Goal: Task Accomplishment & Management: Complete application form

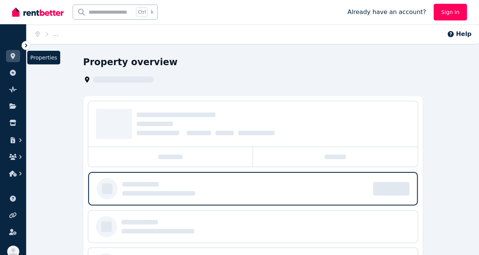
click at [15, 55] on icon at bounding box center [13, 56] width 8 height 6
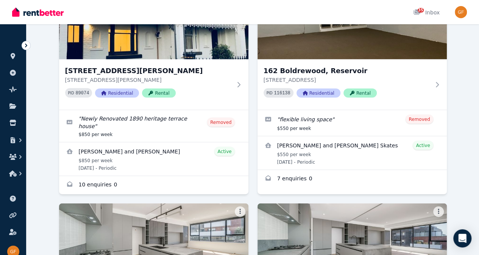
scroll to position [734, 0]
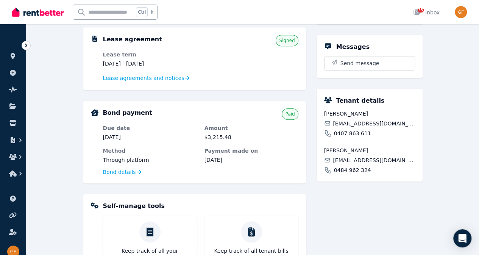
scroll to position [162, 0]
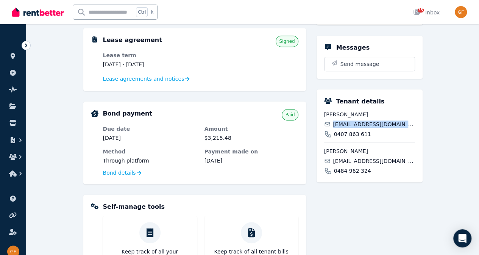
drag, startPoint x: 401, startPoint y: 123, endPoint x: 334, endPoint y: 126, distance: 67.5
click at [334, 126] on div "katietolley_9@hotmail.co.uk" at bounding box center [369, 124] width 91 height 8
copy span "katietolley_9@hotmail.co.uk"
drag, startPoint x: 401, startPoint y: 160, endPoint x: 334, endPoint y: 161, distance: 66.3
click at [334, 161] on div "tom_biltcliffe@hotmail.com" at bounding box center [369, 161] width 91 height 8
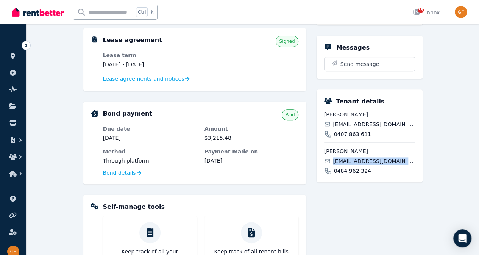
copy span "tom_biltcliffe@hotmail.com"
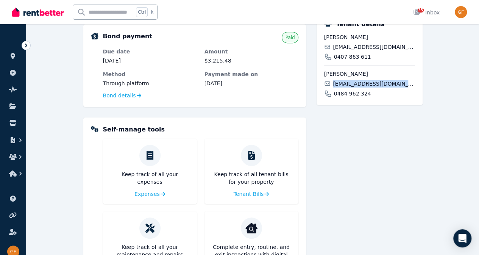
scroll to position [289, 0]
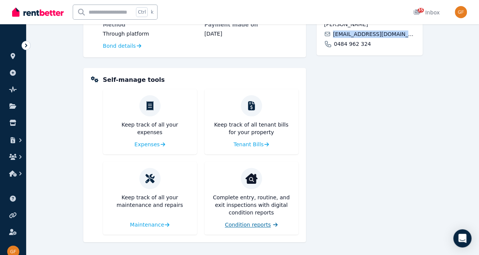
click at [249, 225] on span "Condition reports" at bounding box center [248, 225] width 46 height 8
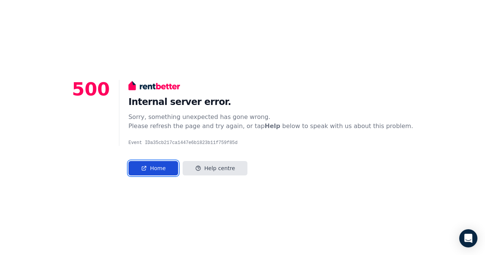
click at [171, 164] on link "Home" at bounding box center [153, 168] width 50 height 14
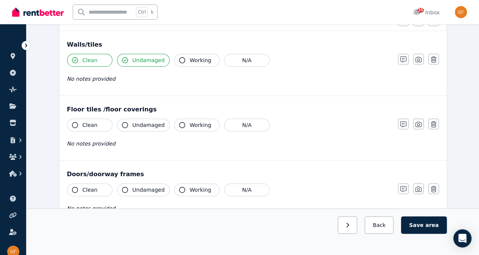
scroll to position [93, 0]
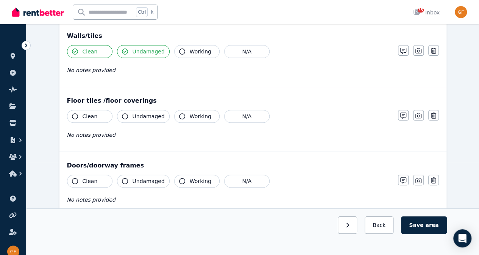
click at [190, 54] on span "Working" at bounding box center [201, 52] width 22 height 8
click at [102, 116] on button "Clean" at bounding box center [89, 116] width 45 height 13
click at [133, 115] on span "Undamaged" at bounding box center [149, 117] width 32 height 8
click at [182, 116] on button "Working" at bounding box center [196, 116] width 45 height 13
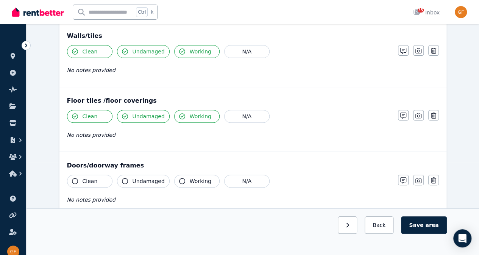
click at [194, 55] on button "Working" at bounding box center [196, 51] width 45 height 13
click at [194, 115] on span "Working" at bounding box center [201, 117] width 22 height 8
click at [191, 52] on span "Working" at bounding box center [201, 52] width 22 height 8
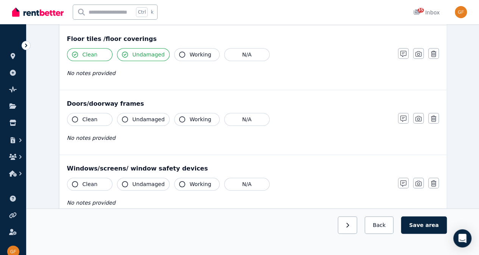
scroll to position [158, 0]
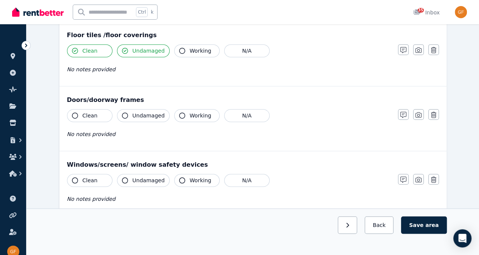
click at [95, 116] on button "Clean" at bounding box center [89, 115] width 45 height 13
click at [129, 116] on button "Undamaged" at bounding box center [143, 115] width 53 height 13
click at [190, 117] on span "Working" at bounding box center [201, 116] width 22 height 8
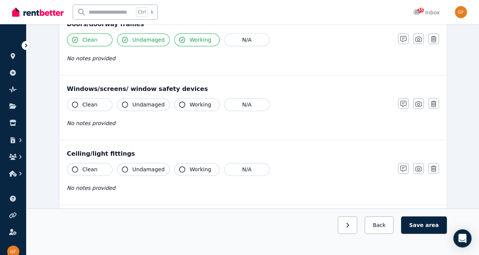
scroll to position [239, 0]
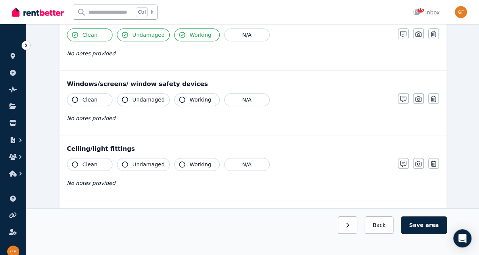
click at [88, 97] on span "Clean" at bounding box center [90, 100] width 15 height 8
click at [136, 99] on span "Undamaged" at bounding box center [149, 100] width 32 height 8
click at [190, 97] on span "Working" at bounding box center [201, 100] width 22 height 8
click at [113, 115] on div "No notes provided" at bounding box center [229, 118] width 324 height 9
click at [100, 121] on div "Clean Undamaged Working N/A No notes provided" at bounding box center [229, 111] width 324 height 37
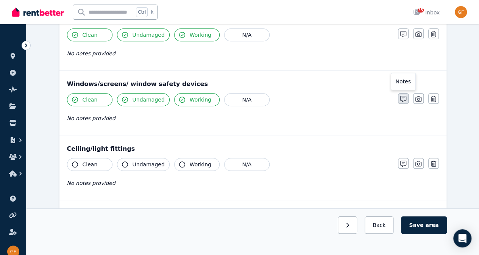
click at [403, 100] on icon "button" at bounding box center [404, 99] width 6 height 6
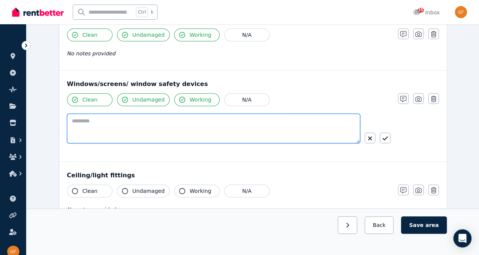
click at [267, 123] on textarea at bounding box center [213, 129] width 293 height 30
type textarea "**********"
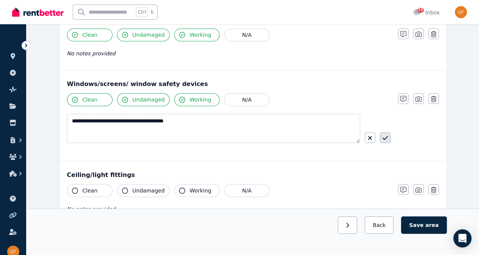
click at [390, 137] on button "button" at bounding box center [385, 137] width 11 height 11
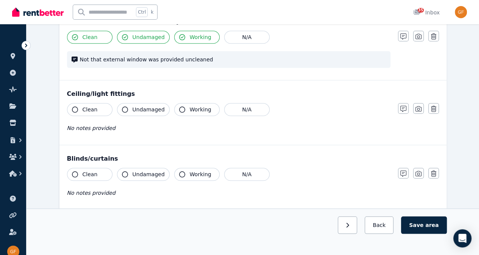
scroll to position [304, 0]
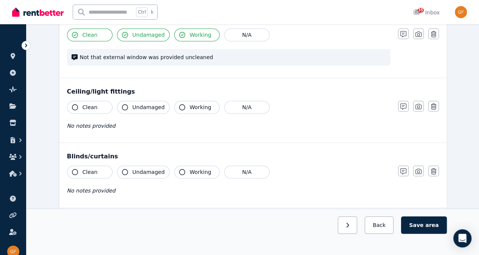
click at [86, 107] on span "Clean" at bounding box center [90, 107] width 15 height 8
click at [122, 106] on icon "button" at bounding box center [125, 107] width 6 height 6
click at [179, 105] on icon "button" at bounding box center [182, 107] width 6 height 6
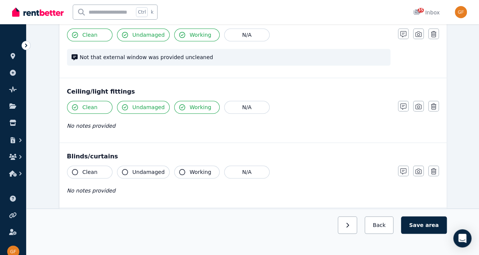
click at [244, 58] on span "Not that external window was provided uncleaned" at bounding box center [233, 57] width 306 height 8
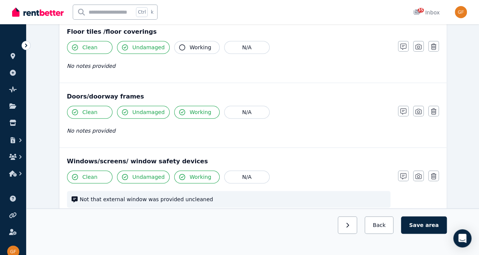
scroll to position [153, 0]
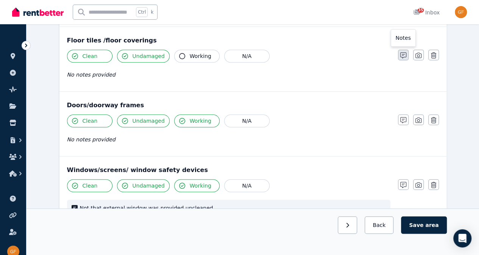
click at [404, 54] on icon "button" at bounding box center [404, 55] width 6 height 6
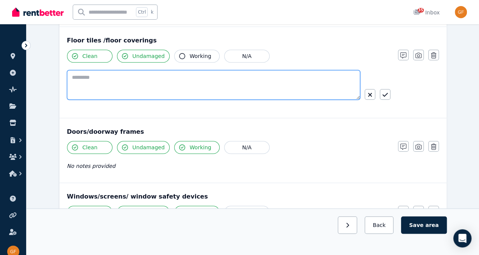
click at [244, 91] on textarea at bounding box center [213, 85] width 293 height 30
paste textarea "**********"
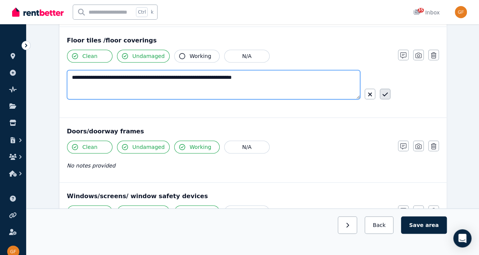
type textarea "**********"
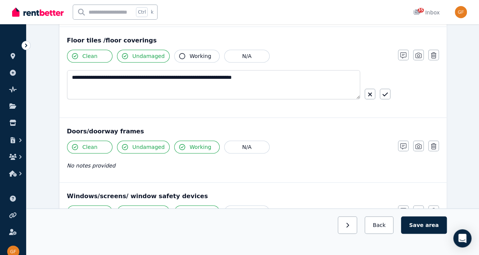
click at [386, 91] on icon "button" at bounding box center [385, 94] width 5 height 6
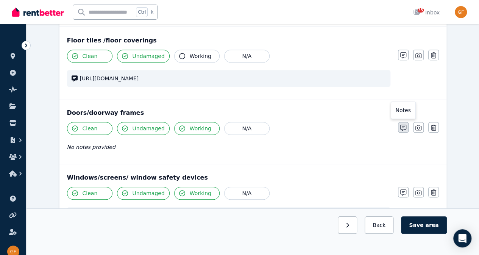
click at [404, 123] on button "button" at bounding box center [403, 127] width 11 height 11
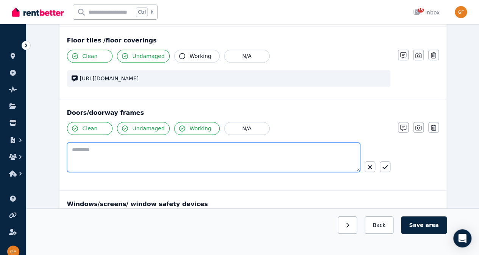
click at [294, 153] on textarea at bounding box center [213, 157] width 293 height 30
paste textarea "**********"
type textarea "**********"
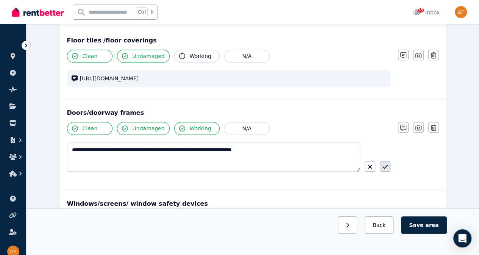
click at [383, 164] on icon "button" at bounding box center [385, 167] width 5 height 6
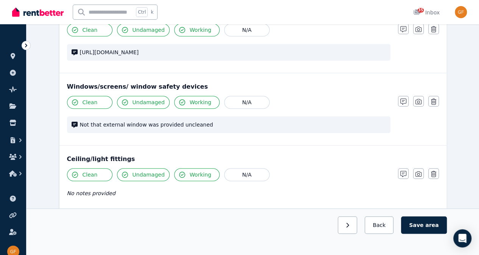
scroll to position [258, 0]
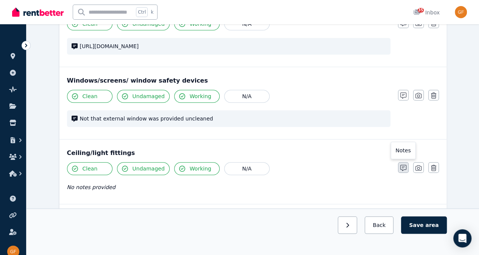
click at [403, 162] on button "button" at bounding box center [403, 167] width 11 height 11
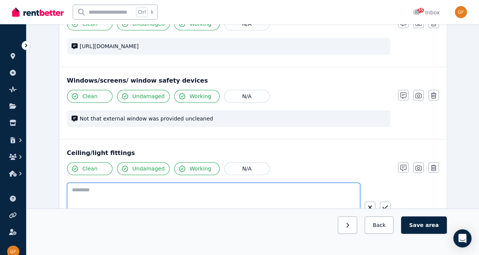
click at [263, 192] on textarea at bounding box center [213, 198] width 293 height 30
paste textarea "**********"
click at [71, 188] on textarea "**********" at bounding box center [214, 197] width 294 height 29
click at [315, 189] on textarea "**********" at bounding box center [214, 197] width 294 height 29
type textarea "**********"
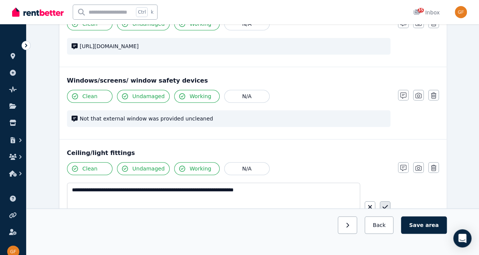
click at [387, 204] on icon "button" at bounding box center [385, 207] width 5 height 6
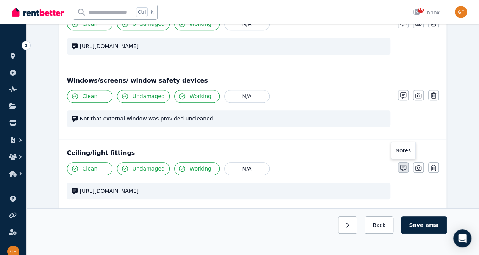
click at [402, 167] on icon "button" at bounding box center [404, 168] width 6 height 6
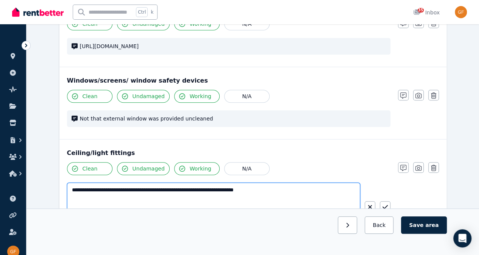
click at [345, 188] on textarea "**********" at bounding box center [214, 197] width 294 height 29
type textarea "**********"
drag, startPoint x: 306, startPoint y: 194, endPoint x: 55, endPoint y: 215, distance: 252.5
drag, startPoint x: 307, startPoint y: 187, endPoint x: 304, endPoint y: 193, distance: 6.5
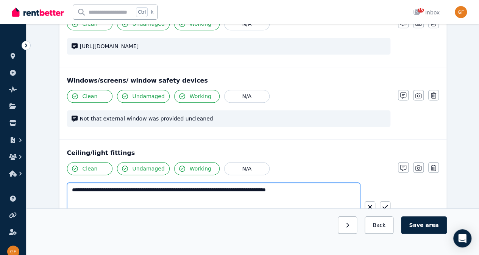
click at [304, 193] on textarea "**********" at bounding box center [214, 197] width 294 height 29
drag, startPoint x: 320, startPoint y: 187, endPoint x: 296, endPoint y: 188, distance: 23.5
click at [296, 188] on textarea "**********" at bounding box center [214, 197] width 294 height 29
paste textarea "**********"
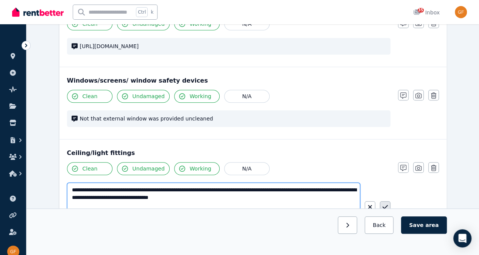
type textarea "**********"
click at [385, 202] on button "button" at bounding box center [385, 206] width 11 height 11
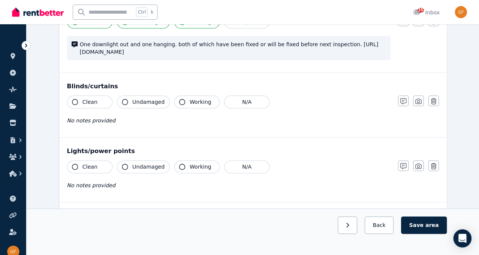
scroll to position [405, 0]
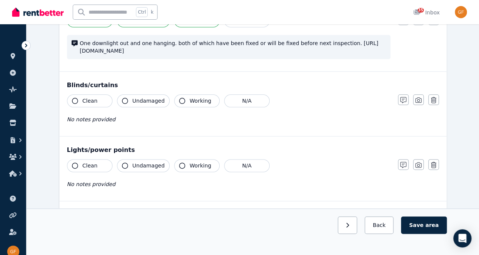
click at [98, 101] on button "Clean" at bounding box center [89, 100] width 45 height 13
click at [126, 99] on icon "button" at bounding box center [125, 101] width 6 height 6
click at [183, 98] on button "Working" at bounding box center [196, 100] width 45 height 13
click at [90, 164] on span "Clean" at bounding box center [90, 166] width 15 height 8
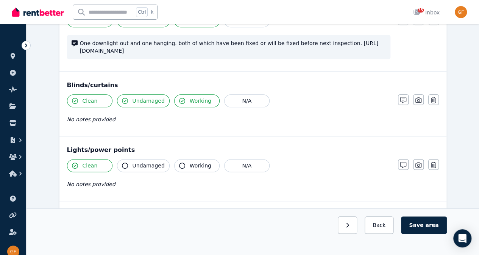
click at [150, 164] on span "Undamaged" at bounding box center [149, 166] width 32 height 8
click at [184, 163] on button "Working" at bounding box center [196, 165] width 45 height 13
click at [405, 162] on icon "button" at bounding box center [404, 165] width 6 height 6
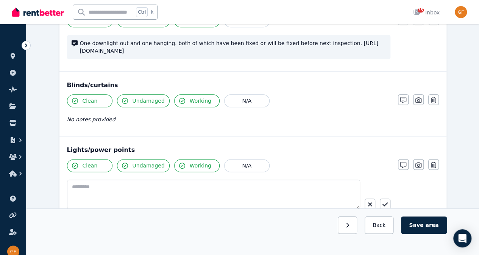
drag, startPoint x: 314, startPoint y: 175, endPoint x: 313, endPoint y: 179, distance: 4.2
click at [313, 178] on div "Clean Undamaged Working N/A" at bounding box center [229, 191] width 324 height 64
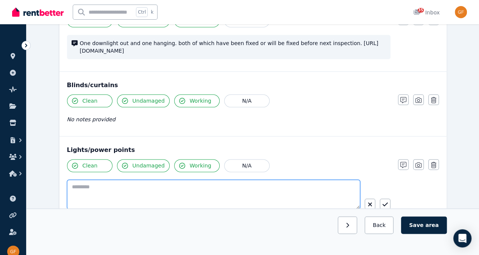
click at [308, 185] on textarea at bounding box center [213, 195] width 293 height 30
click at [285, 187] on textarea at bounding box center [213, 195] width 293 height 30
type textarea "**********"
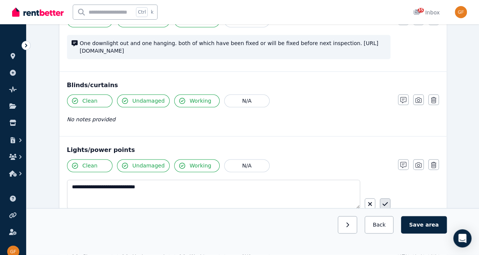
drag, startPoint x: 393, startPoint y: 200, endPoint x: 386, endPoint y: 198, distance: 7.0
click at [388, 199] on div "**********" at bounding box center [253, 190] width 372 height 63
click at [383, 201] on icon "button" at bounding box center [385, 204] width 5 height 6
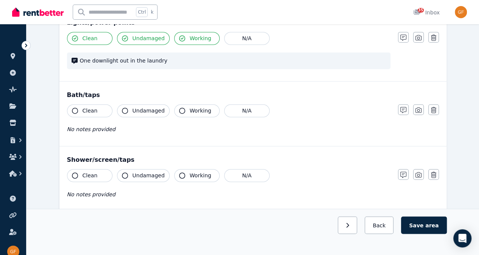
scroll to position [535, 0]
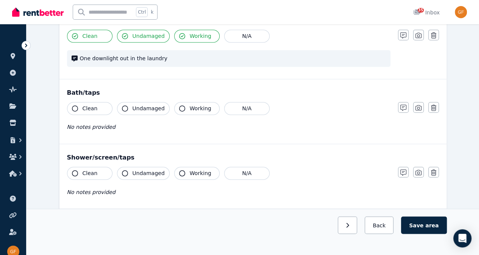
click at [99, 106] on button "Clean" at bounding box center [89, 108] width 45 height 13
click at [175, 105] on button "Working" at bounding box center [196, 108] width 45 height 13
click at [105, 128] on div "Clean Undamaged Working N/A No notes provided" at bounding box center [229, 120] width 324 height 37
click at [104, 124] on span "No notes provided" at bounding box center [91, 127] width 49 height 6
click at [113, 125] on div "No notes provided" at bounding box center [229, 126] width 324 height 9
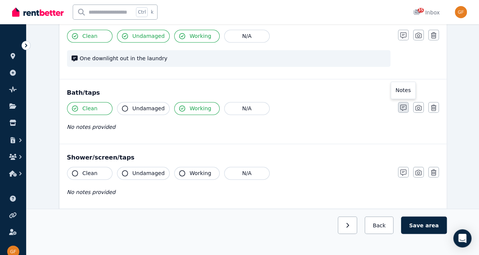
click at [403, 105] on icon "button" at bounding box center [404, 108] width 6 height 6
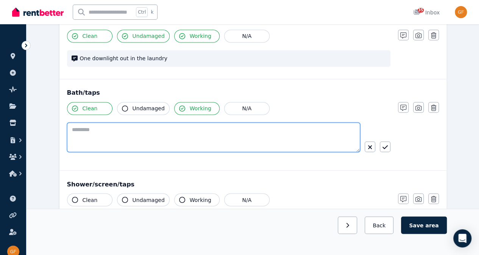
click at [251, 138] on textarea at bounding box center [213, 137] width 293 height 30
click at [124, 128] on textarea "**********" at bounding box center [214, 136] width 294 height 29
drag, startPoint x: 124, startPoint y: 128, endPoint x: 112, endPoint y: 136, distance: 13.7
click at [112, 136] on textarea "**********" at bounding box center [214, 136] width 294 height 29
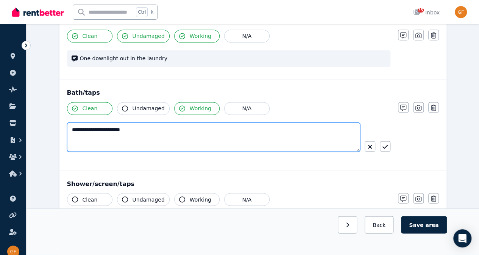
click at [136, 128] on textarea "**********" at bounding box center [214, 136] width 294 height 29
click at [329, 131] on textarea "**********" at bounding box center [214, 136] width 294 height 29
paste textarea "**********"
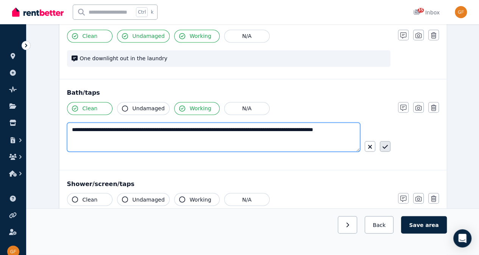
type textarea "**********"
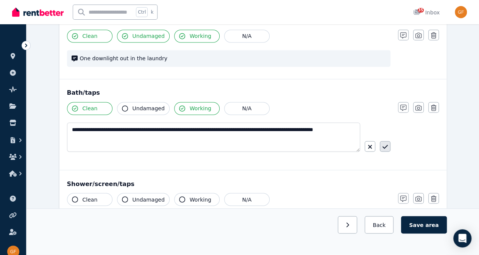
click at [381, 145] on button "button" at bounding box center [385, 146] width 11 height 11
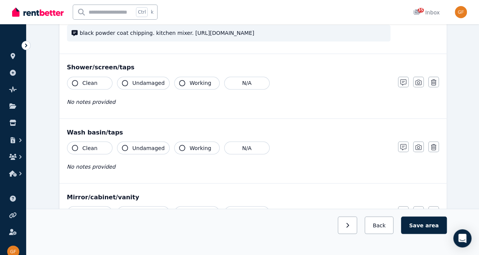
scroll to position [642, 0]
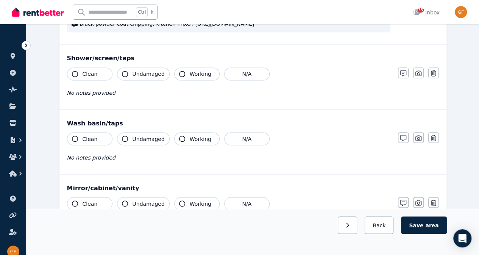
click at [103, 73] on button "Clean" at bounding box center [89, 73] width 45 height 13
click at [126, 73] on button "Undamaged" at bounding box center [143, 73] width 53 height 13
click at [192, 76] on span "Working" at bounding box center [201, 74] width 22 height 8
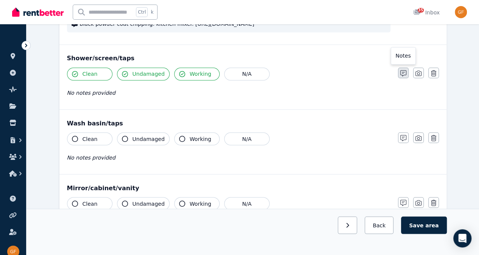
click at [404, 76] on icon "button" at bounding box center [404, 73] width 6 height 6
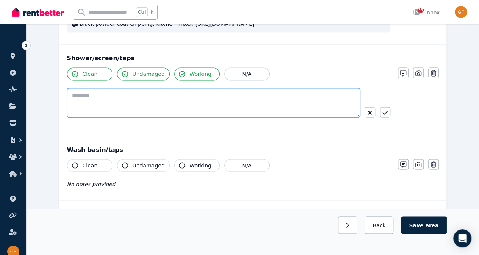
click at [285, 108] on textarea at bounding box center [213, 103] width 293 height 30
paste textarea "**********"
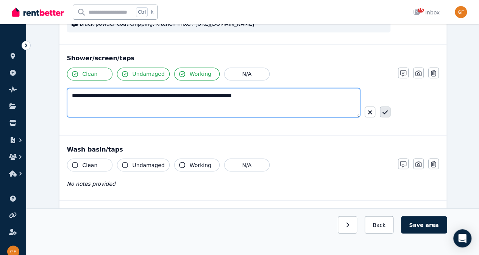
type textarea "**********"
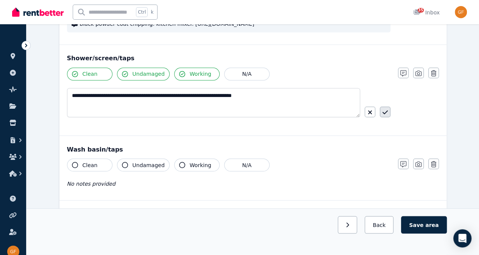
click at [383, 114] on icon "button" at bounding box center [385, 112] width 5 height 4
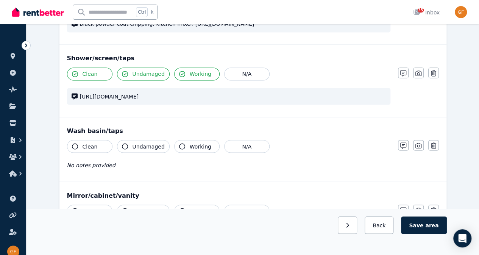
click at [98, 152] on button "Clean" at bounding box center [89, 146] width 45 height 13
click at [131, 151] on button "Undamaged" at bounding box center [143, 146] width 53 height 13
click at [182, 150] on button "Working" at bounding box center [196, 146] width 45 height 13
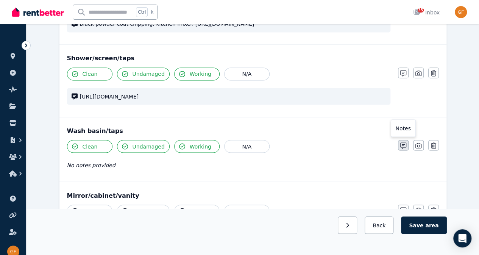
click at [404, 147] on icon "button" at bounding box center [404, 145] width 6 height 6
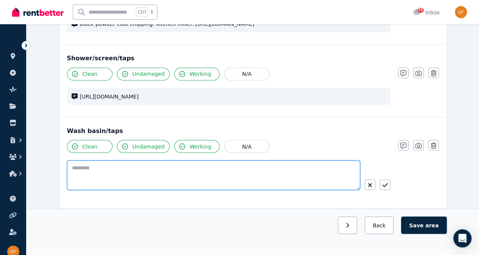
click at [277, 182] on textarea at bounding box center [213, 175] width 293 height 30
paste textarea "**********"
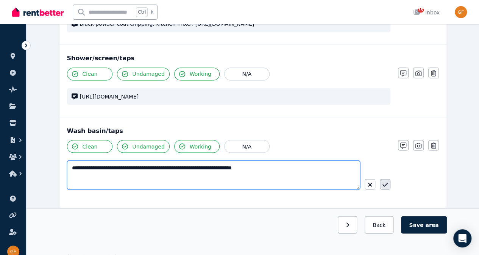
type textarea "**********"
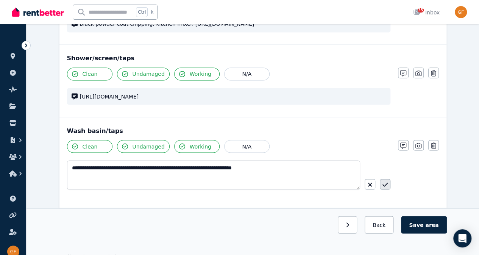
click at [386, 188] on icon "button" at bounding box center [385, 185] width 5 height 6
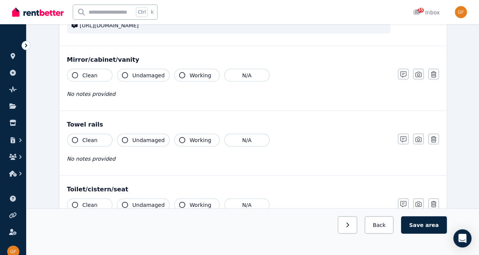
scroll to position [789, 0]
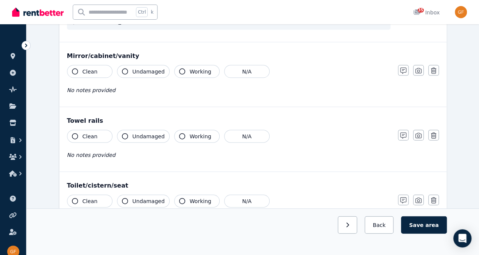
click at [103, 75] on button "Clean" at bounding box center [89, 71] width 45 height 13
click at [180, 75] on icon "button" at bounding box center [182, 72] width 6 height 6
click at [403, 74] on icon "button" at bounding box center [404, 71] width 6 height 6
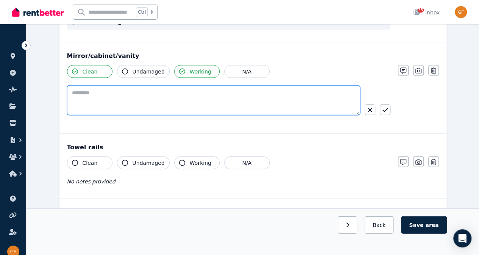
click at [261, 106] on textarea at bounding box center [213, 101] width 293 height 30
type textarea "*"
click at [90, 99] on textarea "**********" at bounding box center [214, 100] width 294 height 29
drag, startPoint x: 90, startPoint y: 99, endPoint x: 86, endPoint y: 100, distance: 4.2
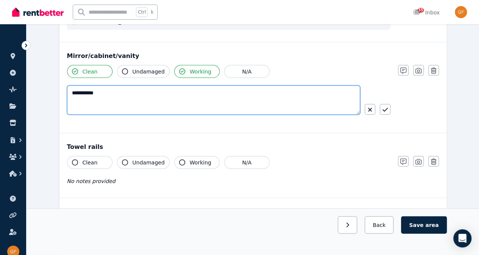
click at [83, 102] on textarea "**********" at bounding box center [214, 100] width 294 height 29
click at [91, 91] on textarea "**********" at bounding box center [214, 100] width 294 height 29
click at [99, 100] on textarea "**********" at bounding box center [214, 100] width 294 height 29
drag, startPoint x: 100, startPoint y: 91, endPoint x: 98, endPoint y: 97, distance: 5.9
click at [100, 91] on textarea "**********" at bounding box center [214, 100] width 294 height 29
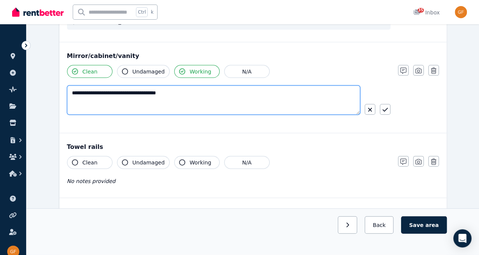
paste textarea "**********"
type textarea "**********"
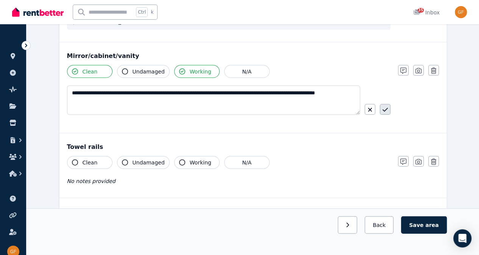
click at [385, 113] on icon "button" at bounding box center [385, 110] width 5 height 6
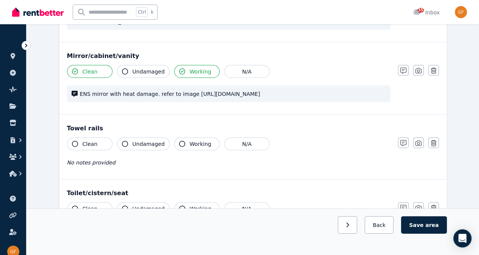
click at [97, 150] on button "Clean" at bounding box center [89, 144] width 45 height 13
click at [131, 150] on button "Undamaged" at bounding box center [143, 144] width 53 height 13
click at [190, 148] on span "Working" at bounding box center [201, 144] width 22 height 8
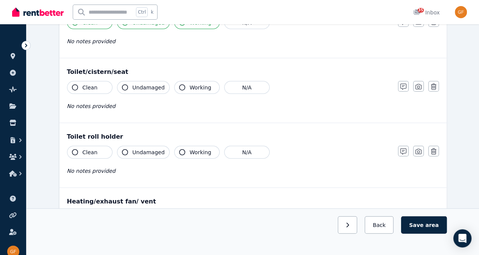
scroll to position [915, 0]
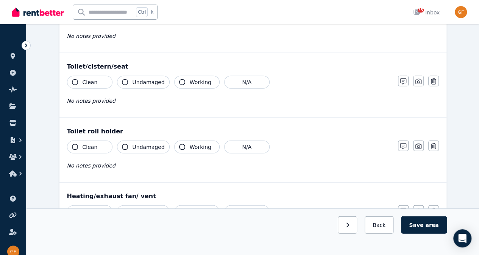
click at [92, 88] on button "Clean" at bounding box center [89, 82] width 45 height 13
click at [126, 85] on icon "button" at bounding box center [125, 82] width 6 height 6
click at [190, 86] on span "Working" at bounding box center [201, 82] width 22 height 8
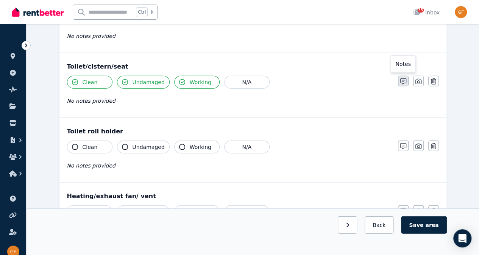
click at [402, 85] on icon "button" at bounding box center [404, 81] width 6 height 6
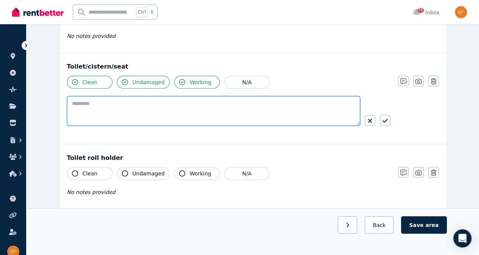
click at [243, 122] on textarea at bounding box center [213, 111] width 293 height 30
paste textarea "**********"
type textarea "**********"
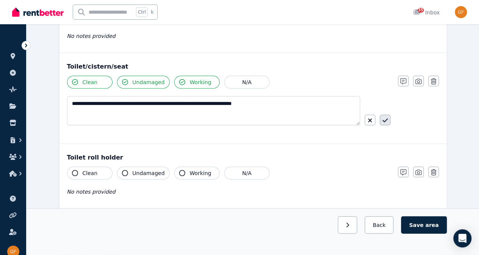
click at [388, 125] on button "button" at bounding box center [385, 120] width 11 height 11
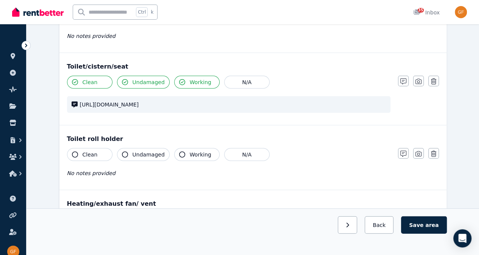
click at [106, 161] on button "Clean" at bounding box center [89, 154] width 45 height 13
click at [134, 158] on span "Undamaged" at bounding box center [149, 155] width 32 height 8
click at [197, 158] on span "Working" at bounding box center [201, 155] width 22 height 8
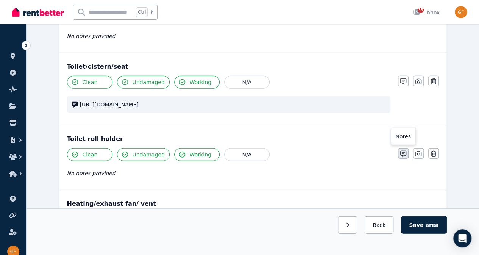
click at [401, 157] on icon "button" at bounding box center [404, 154] width 6 height 6
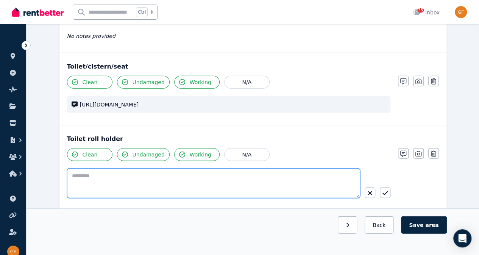
click at [301, 192] on textarea at bounding box center [213, 184] width 293 height 30
paste textarea "**********"
type textarea "**********"
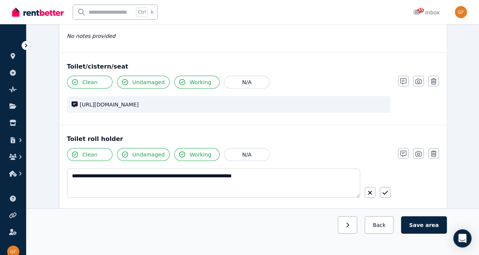
click at [387, 196] on icon "button" at bounding box center [385, 193] width 5 height 6
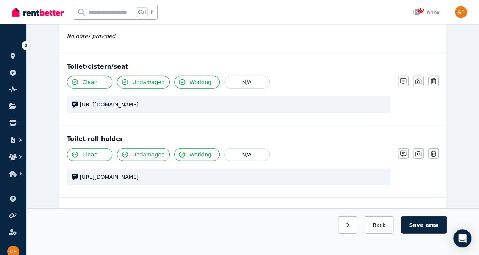
scroll to position [1026, 0]
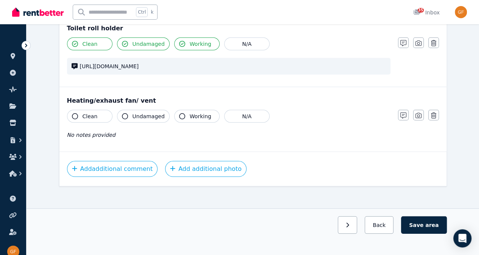
click at [95, 120] on span "Clean" at bounding box center [90, 117] width 15 height 8
click at [137, 120] on span "Undamaged" at bounding box center [149, 117] width 32 height 8
click at [185, 117] on div "Heating/exhaust fan/ vent Clean Undamaged Working N/A No notes provided Notes P…" at bounding box center [252, 119] width 387 height 64
click at [190, 120] on span "Working" at bounding box center [201, 117] width 22 height 8
click at [146, 139] on div "No notes provided" at bounding box center [229, 134] width 324 height 9
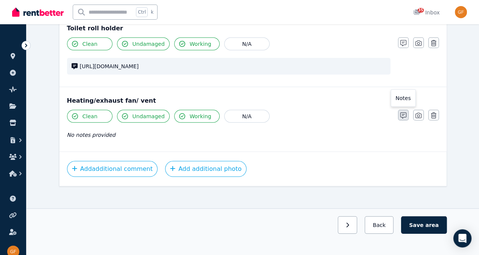
click at [400, 120] on button "button" at bounding box center [403, 115] width 11 height 11
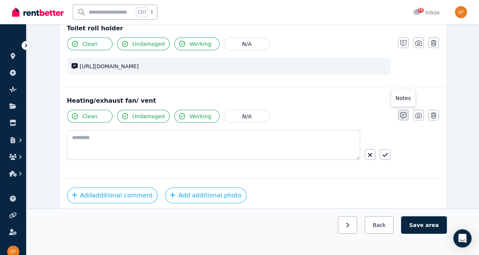
scroll to position [1052, 0]
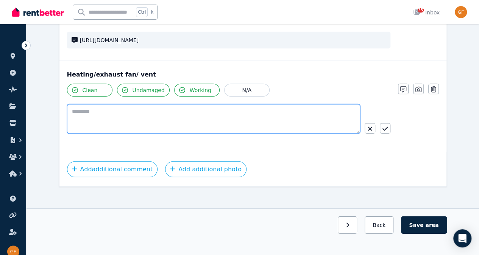
click at [253, 128] on textarea at bounding box center [213, 119] width 293 height 30
paste textarea "**********"
type textarea "**********"
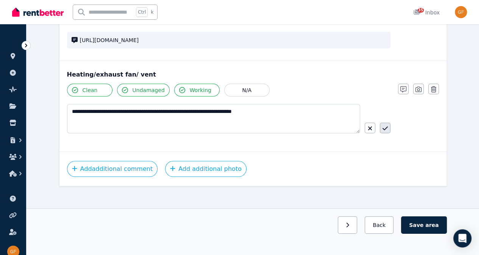
click at [386, 131] on icon "button" at bounding box center [385, 128] width 5 height 6
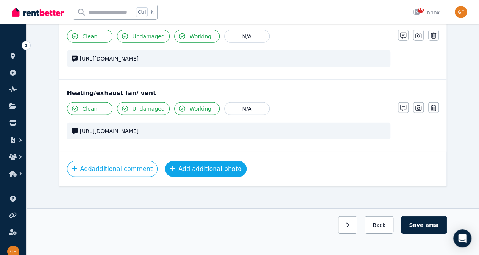
click at [208, 177] on button "Add additional photo" at bounding box center [205, 169] width 81 height 16
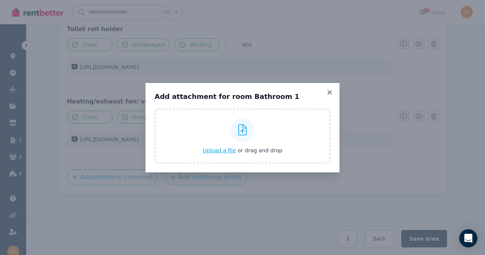
click at [225, 150] on span "Upload a file" at bounding box center [219, 150] width 33 height 6
click at [331, 95] on icon at bounding box center [330, 92] width 8 height 7
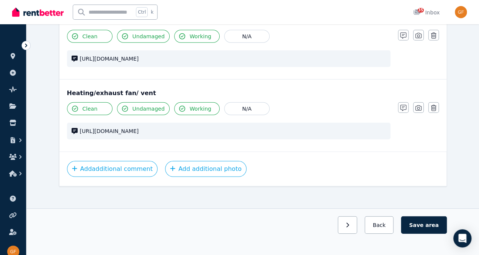
click at [360, 43] on div "Clean Undamaged Working N/A" at bounding box center [229, 36] width 324 height 13
click at [403, 39] on icon "button" at bounding box center [404, 36] width 6 height 6
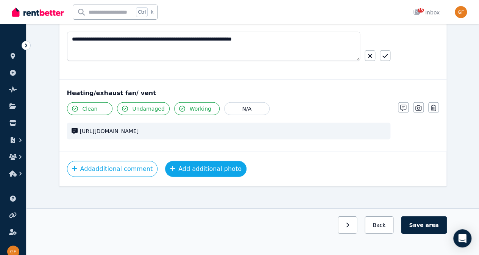
click at [212, 177] on button "Add additional photo" at bounding box center [205, 169] width 81 height 16
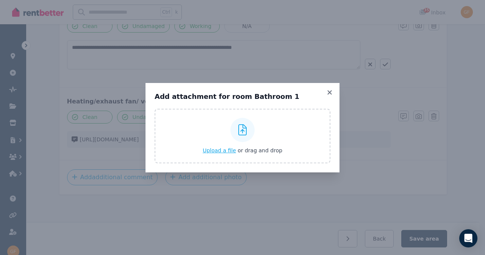
click at [227, 150] on span "Upload a file" at bounding box center [219, 150] width 33 height 6
click at [322, 94] on h3 "Add attachment for room Bathroom 1" at bounding box center [243, 96] width 176 height 9
click at [330, 94] on icon at bounding box center [330, 92] width 8 height 7
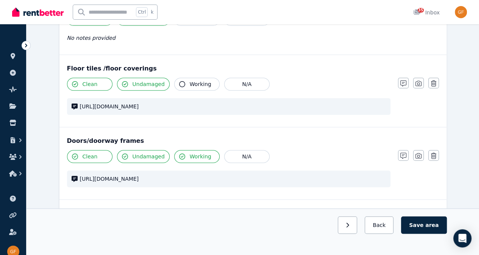
scroll to position [129, 0]
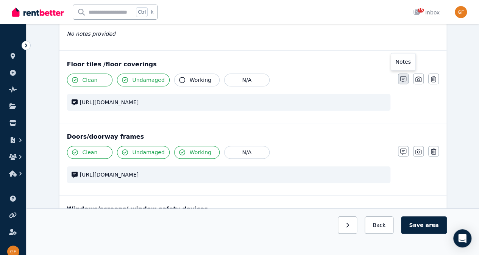
click at [401, 79] on icon "button" at bounding box center [404, 79] width 6 height 6
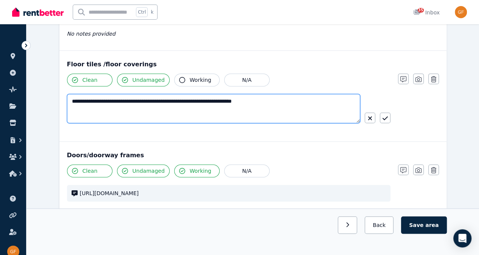
click at [308, 105] on textarea "**********" at bounding box center [214, 108] width 294 height 29
type textarea "**********"
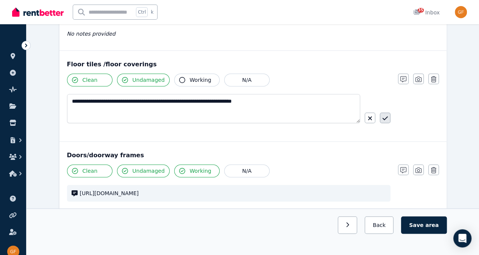
click at [383, 115] on icon "button" at bounding box center [385, 118] width 5 height 6
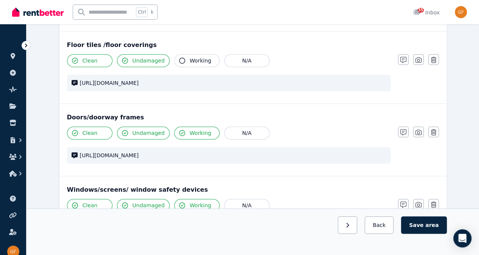
scroll to position [0, 0]
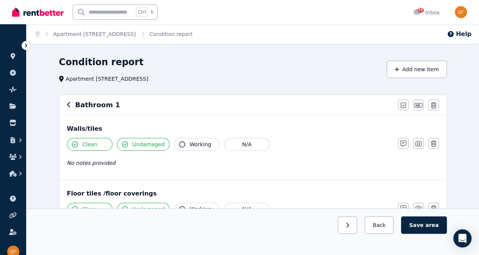
click at [66, 107] on div "Bathroom 1 Mark all items as good Edit name Delete" at bounding box center [252, 105] width 387 height 20
click at [68, 105] on icon "button" at bounding box center [69, 105] width 4 height 6
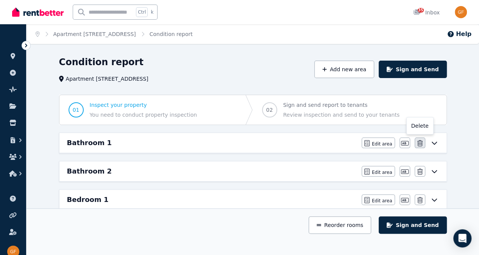
click at [420, 141] on icon "button" at bounding box center [420, 143] width 5 height 6
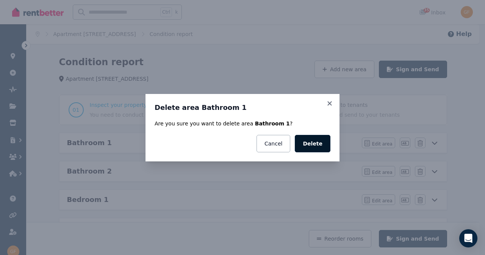
click at [321, 143] on button "Delete" at bounding box center [313, 143] width 36 height 17
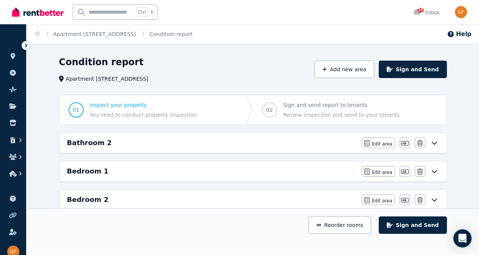
click at [434, 172] on icon at bounding box center [434, 171] width 5 height 3
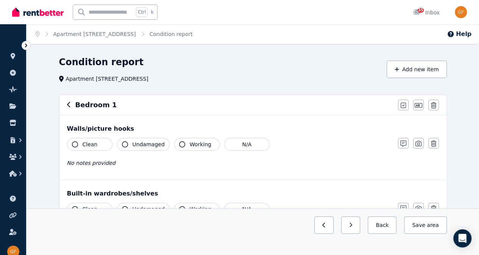
click at [66, 103] on div "Bedroom 1 Mark all items as good Edit name Delete" at bounding box center [252, 105] width 387 height 20
click at [68, 105] on icon "button" at bounding box center [69, 105] width 4 height 6
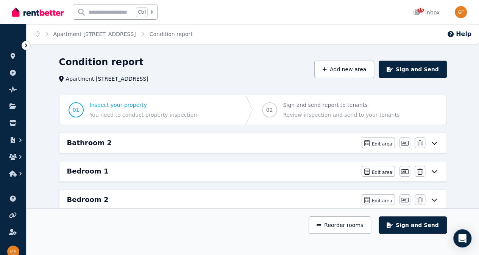
click at [100, 141] on h6 "Bathroom 2" at bounding box center [89, 143] width 45 height 11
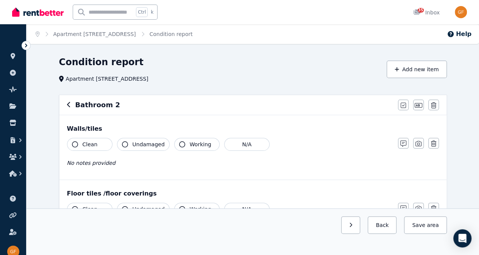
click at [68, 106] on icon "button" at bounding box center [69, 105] width 4 height 6
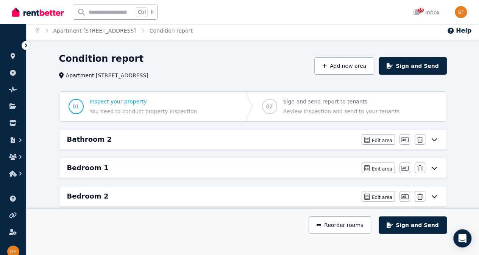
scroll to position [5, 0]
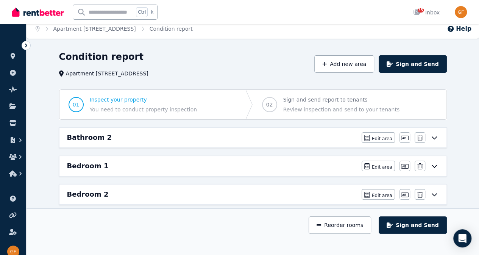
click at [436, 137] on icon at bounding box center [434, 138] width 9 height 6
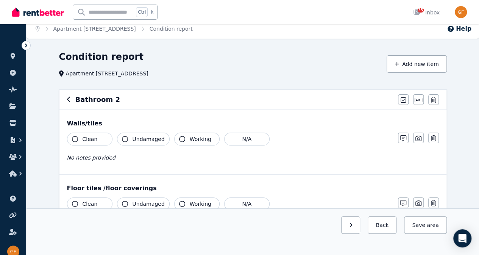
scroll to position [0, 0]
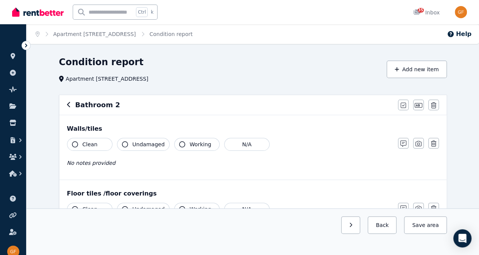
click at [70, 108] on button "button" at bounding box center [69, 104] width 4 height 9
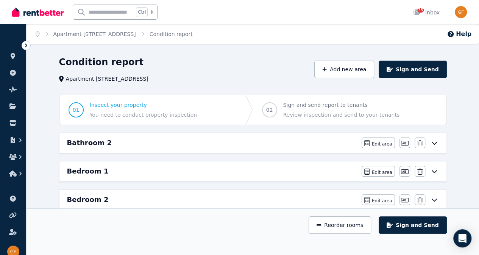
click at [435, 172] on icon at bounding box center [434, 171] width 9 height 6
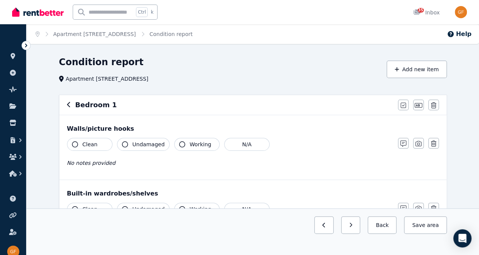
click at [69, 106] on icon "button" at bounding box center [69, 105] width 4 height 6
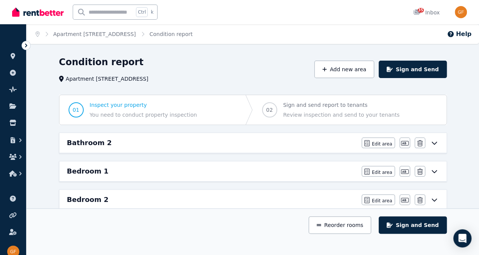
click at [432, 199] on icon at bounding box center [434, 200] width 5 height 3
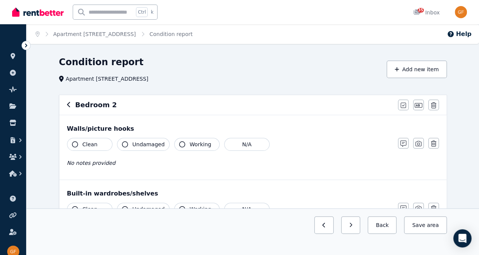
click at [67, 106] on icon "button" at bounding box center [69, 105] width 4 height 6
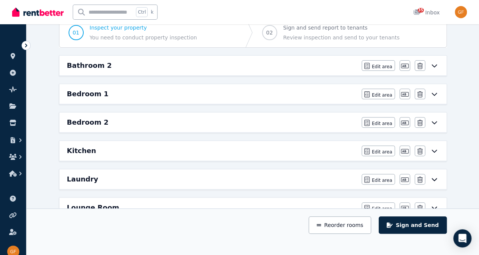
scroll to position [80, 0]
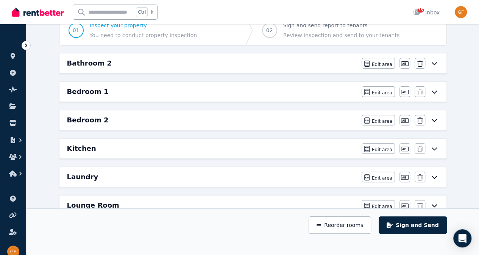
click at [436, 146] on icon at bounding box center [434, 149] width 9 height 6
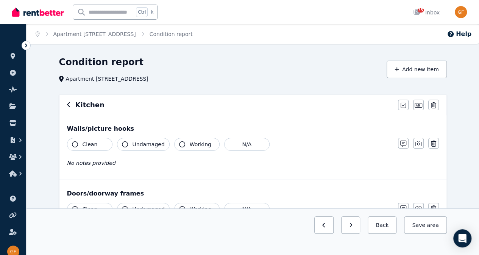
click at [96, 145] on button "Clean" at bounding box center [89, 144] width 45 height 13
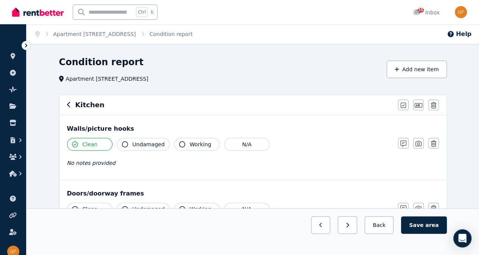
click at [140, 146] on span "Undamaged" at bounding box center [149, 145] width 32 height 8
click at [192, 145] on span "Working" at bounding box center [201, 145] width 22 height 8
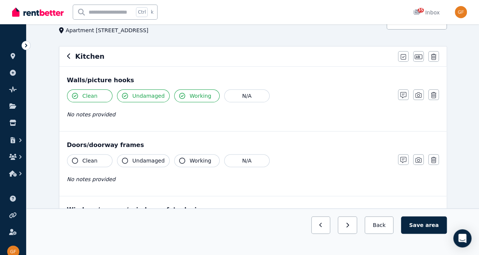
scroll to position [44, 0]
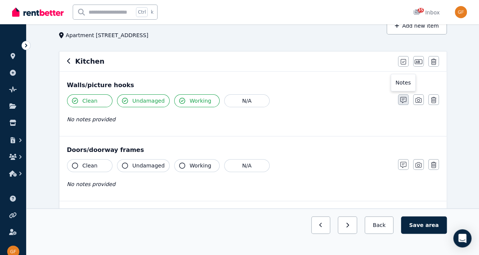
click at [402, 97] on icon "button" at bounding box center [404, 100] width 6 height 6
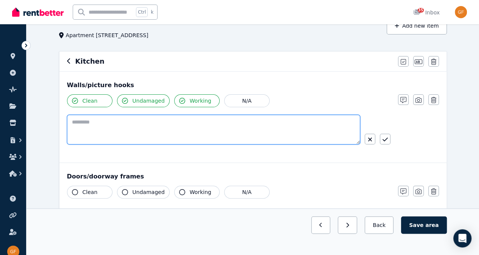
click at [302, 127] on textarea at bounding box center [213, 130] width 293 height 30
paste textarea "**********"
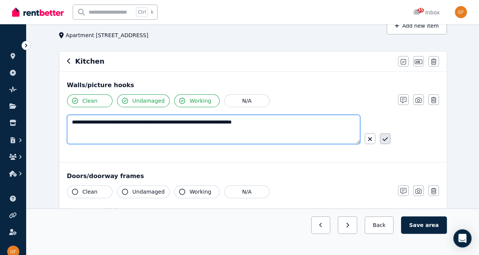
type textarea "**********"
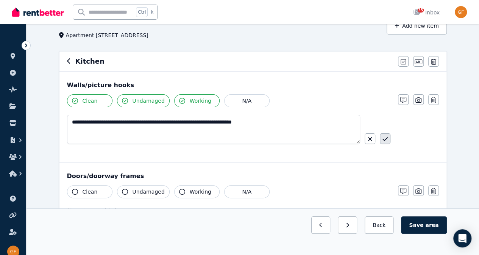
click at [387, 138] on icon "button" at bounding box center [385, 139] width 5 height 4
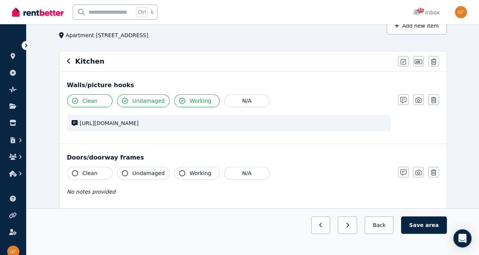
click at [92, 173] on span "Clean" at bounding box center [90, 173] width 15 height 8
click at [137, 169] on span "Undamaged" at bounding box center [149, 173] width 32 height 8
click at [182, 177] on button "Working" at bounding box center [196, 173] width 45 height 13
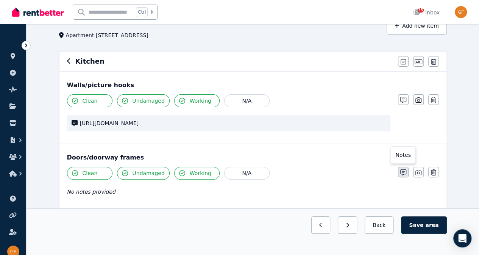
click at [408, 172] on button "button" at bounding box center [403, 172] width 11 height 11
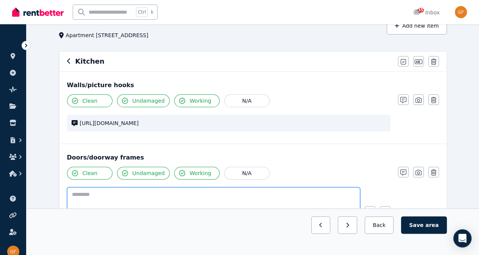
click at [243, 201] on textarea at bounding box center [213, 202] width 293 height 30
paste textarea "**********"
type textarea "**********"
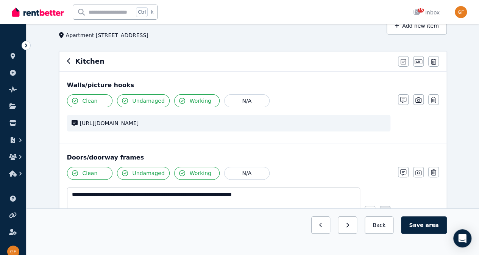
click at [386, 209] on icon "button" at bounding box center [385, 211] width 5 height 6
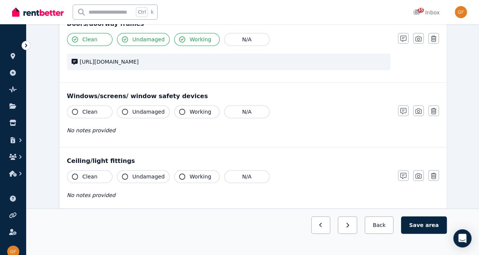
scroll to position [211, 0]
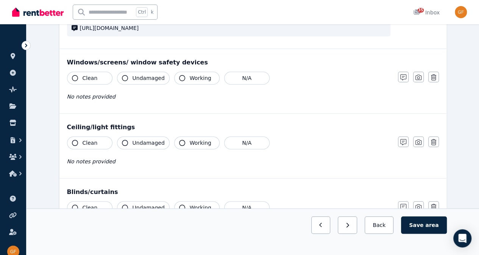
click at [96, 79] on button "Clean" at bounding box center [89, 78] width 45 height 13
click at [139, 78] on span "Undamaged" at bounding box center [149, 78] width 32 height 8
click at [191, 78] on span "Working" at bounding box center [201, 78] width 22 height 8
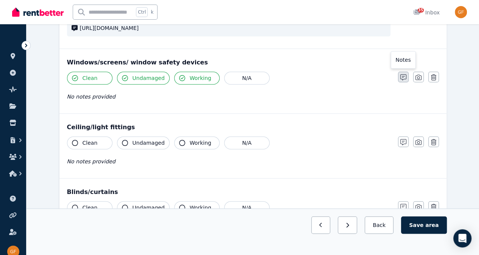
click at [401, 79] on icon "button" at bounding box center [404, 77] width 6 height 6
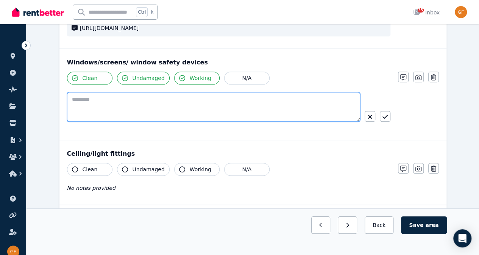
click at [252, 101] on textarea at bounding box center [213, 107] width 293 height 30
paste textarea "**********"
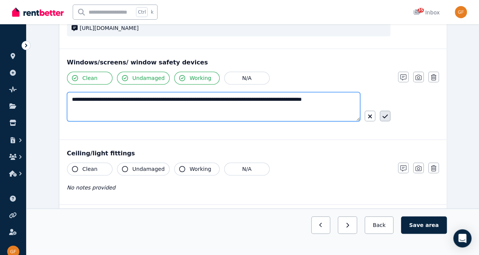
type textarea "**********"
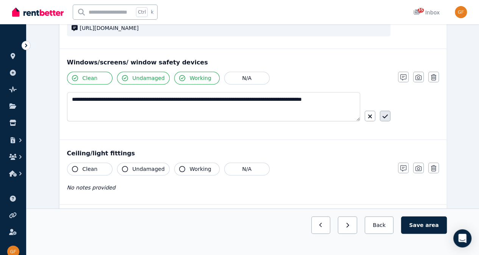
click at [382, 117] on button "button" at bounding box center [385, 116] width 11 height 11
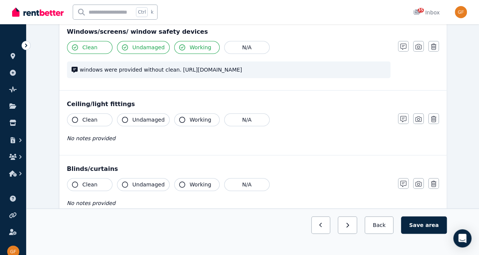
scroll to position [243, 0]
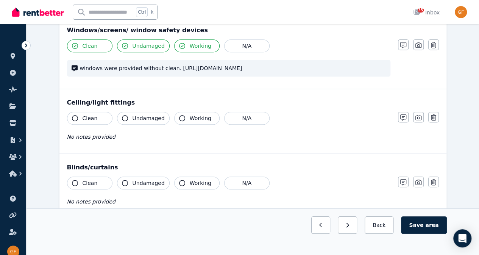
click at [95, 125] on button "Clean" at bounding box center [89, 118] width 45 height 13
click at [127, 125] on button "Undamaged" at bounding box center [143, 118] width 53 height 13
click at [190, 122] on span "Working" at bounding box center [201, 118] width 22 height 8
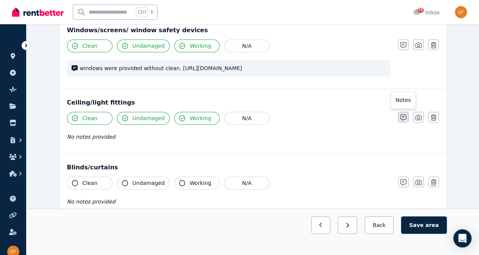
click at [401, 120] on icon "button" at bounding box center [404, 117] width 6 height 6
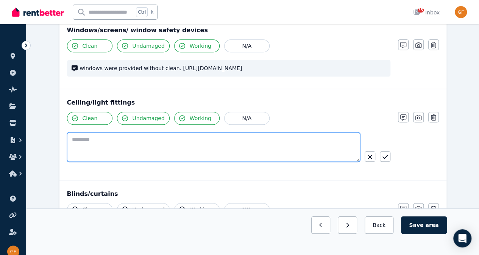
click at [277, 149] on textarea at bounding box center [213, 147] width 293 height 30
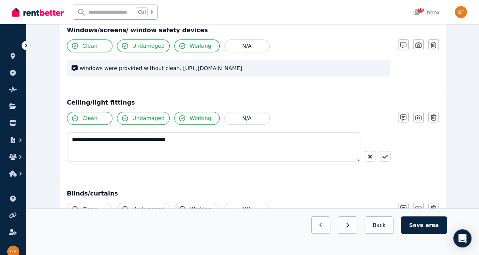
drag, startPoint x: 162, startPoint y: 144, endPoint x: 184, endPoint y: 169, distance: 33.5
click at [184, 167] on div "**********" at bounding box center [214, 149] width 294 height 35
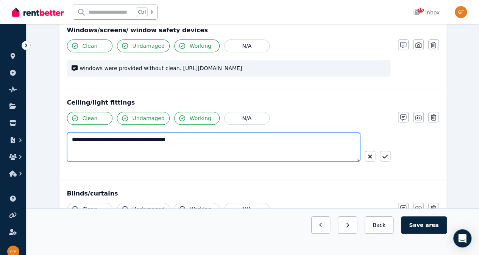
click at [155, 145] on textarea "**********" at bounding box center [214, 146] width 294 height 29
click at [230, 149] on textarea "**********" at bounding box center [214, 146] width 294 height 29
paste textarea "**********"
type textarea "**********"
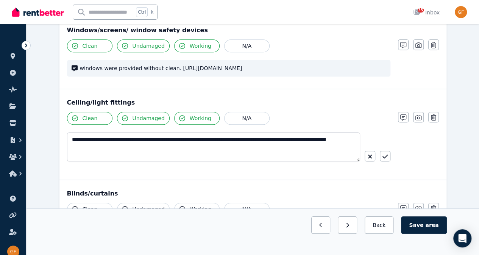
click at [388, 161] on button "button" at bounding box center [385, 156] width 11 height 11
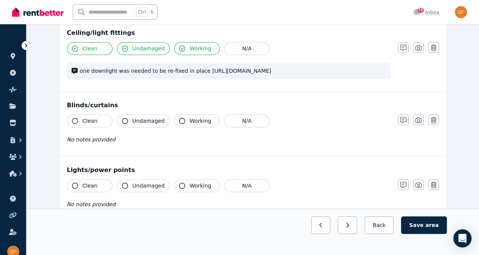
scroll to position [317, 0]
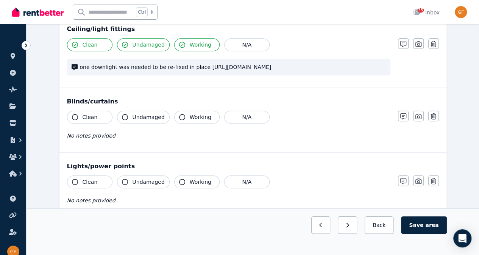
click at [99, 124] on button "Clean" at bounding box center [89, 117] width 45 height 13
drag, startPoint x: 139, startPoint y: 130, endPoint x: 166, endPoint y: 133, distance: 27.0
click at [140, 121] on span "Undamaged" at bounding box center [149, 117] width 32 height 8
click at [192, 124] on button "Working" at bounding box center [196, 117] width 45 height 13
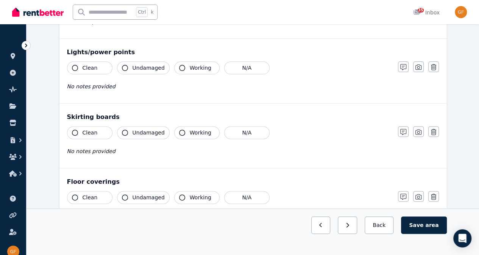
scroll to position [432, 0]
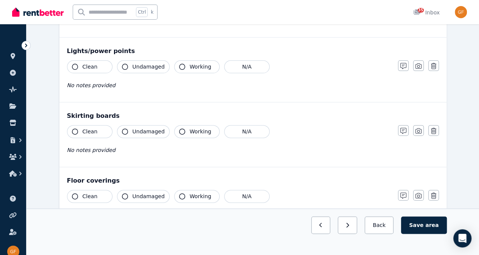
click at [83, 70] on span "Clean" at bounding box center [90, 67] width 15 height 8
click at [133, 70] on span "Undamaged" at bounding box center [149, 67] width 32 height 8
click at [193, 70] on span "Working" at bounding box center [201, 67] width 22 height 8
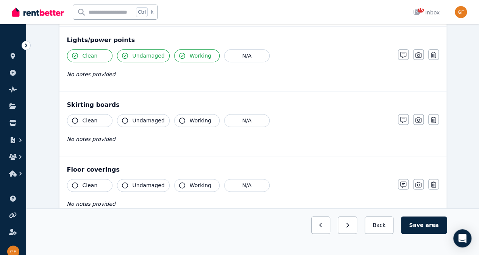
scroll to position [446, 0]
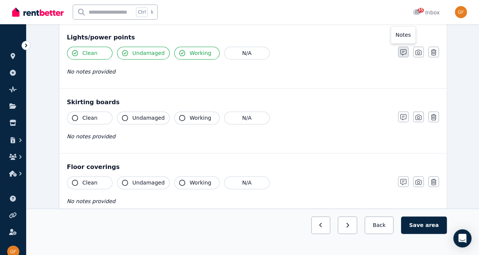
click at [403, 55] on icon "button" at bounding box center [404, 52] width 6 height 6
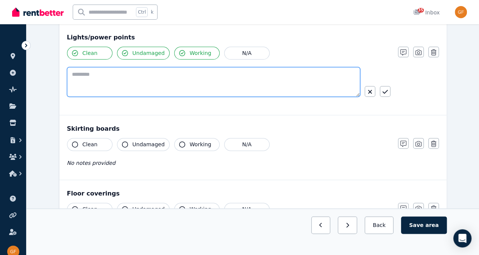
click at [307, 95] on textarea at bounding box center [213, 82] width 293 height 30
type textarea "**********"
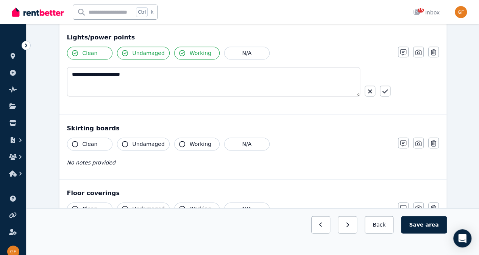
click at [383, 96] on button "button" at bounding box center [385, 91] width 11 height 11
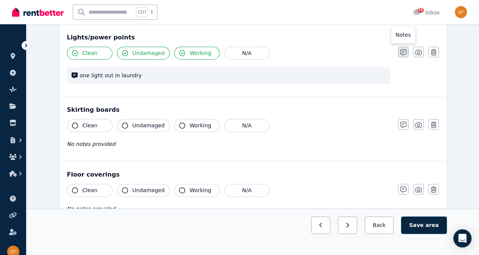
click at [402, 55] on icon "button" at bounding box center [404, 52] width 6 height 6
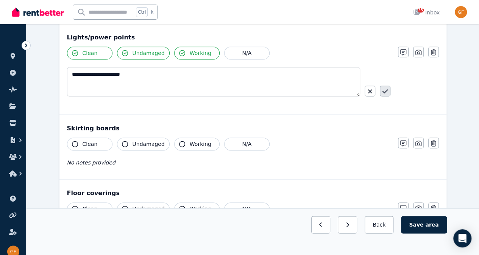
click at [386, 94] on icon "button" at bounding box center [385, 91] width 5 height 6
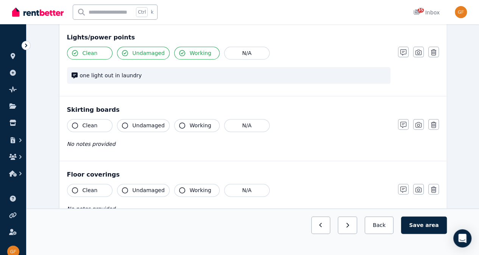
click at [104, 132] on button "Clean" at bounding box center [89, 125] width 45 height 13
drag, startPoint x: 134, startPoint y: 140, endPoint x: 141, endPoint y: 139, distance: 6.9
click at [134, 129] on span "Undamaged" at bounding box center [149, 126] width 32 height 8
click at [194, 129] on span "Working" at bounding box center [201, 126] width 22 height 8
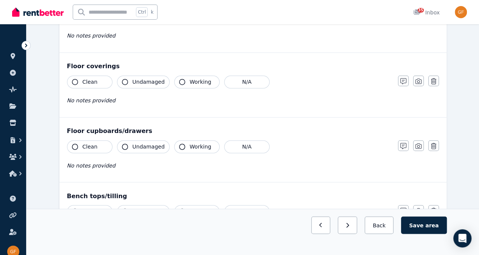
scroll to position [556, 0]
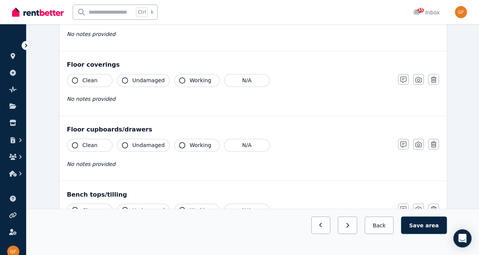
click at [103, 87] on button "Clean" at bounding box center [89, 80] width 45 height 13
drag, startPoint x: 139, startPoint y: 97, endPoint x: 154, endPoint y: 97, distance: 14.8
click at [140, 87] on button "Undamaged" at bounding box center [143, 80] width 53 height 13
click at [190, 84] on span "Working" at bounding box center [201, 81] width 22 height 8
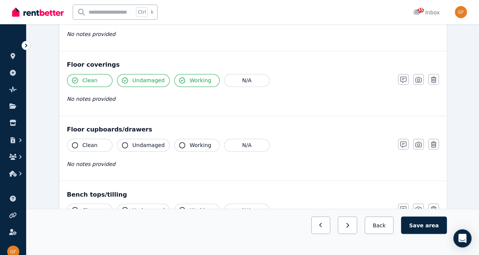
click at [188, 103] on div "No notes provided" at bounding box center [229, 98] width 324 height 9
click at [403, 85] on button "button" at bounding box center [403, 79] width 11 height 11
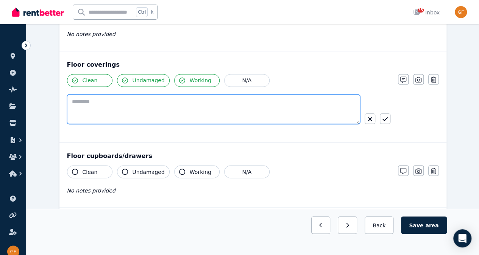
click at [255, 124] on textarea at bounding box center [213, 109] width 293 height 30
paste textarea "**********"
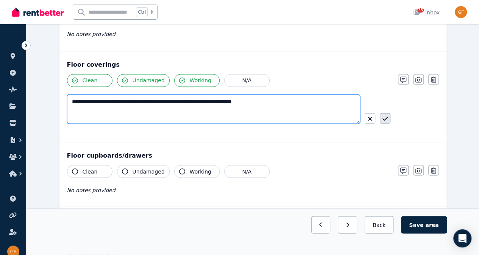
type textarea "**********"
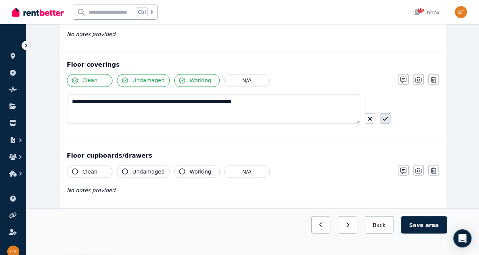
click at [384, 122] on icon "button" at bounding box center [385, 119] width 5 height 6
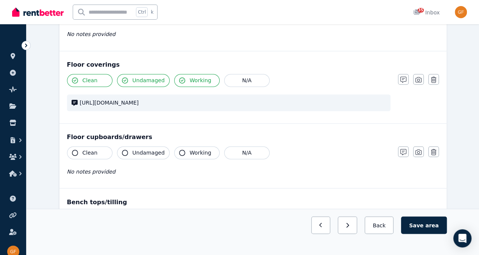
click at [99, 159] on button "Clean" at bounding box center [89, 152] width 45 height 13
click at [128, 159] on button "Undamaged" at bounding box center [143, 152] width 53 height 13
click at [196, 156] on span "Working" at bounding box center [201, 153] width 22 height 8
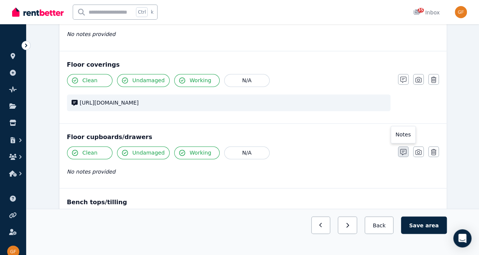
click at [404, 155] on icon "button" at bounding box center [404, 152] width 6 height 6
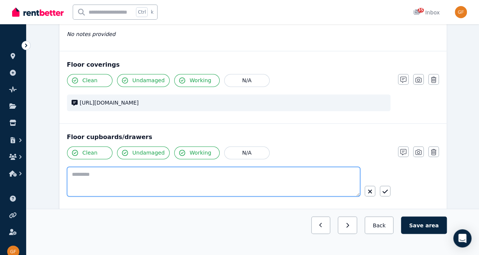
click at [197, 196] on textarea at bounding box center [213, 182] width 293 height 30
paste textarea "**********"
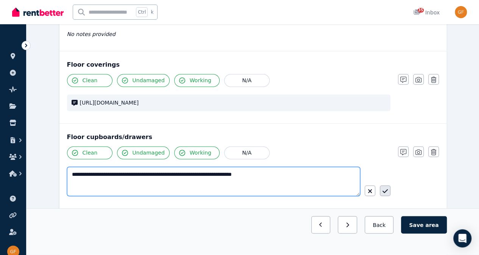
type textarea "**********"
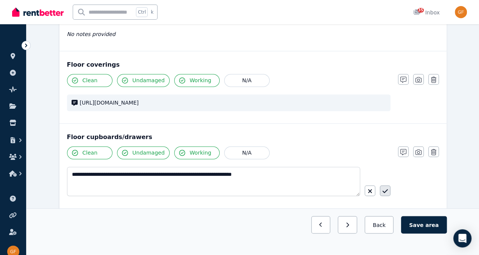
click at [387, 194] on icon "button" at bounding box center [385, 191] width 5 height 6
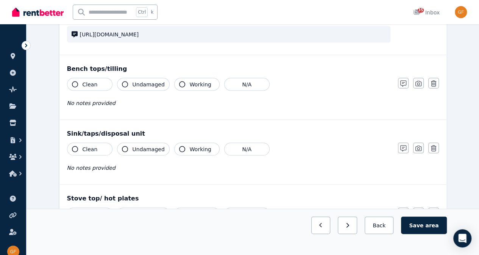
scroll to position [702, 0]
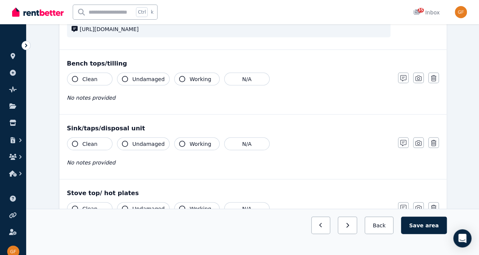
click at [101, 85] on button "Clean" at bounding box center [89, 78] width 45 height 13
click at [141, 83] on span "Undamaged" at bounding box center [149, 79] width 32 height 8
drag, startPoint x: 183, startPoint y: 91, endPoint x: 178, endPoint y: 91, distance: 4.5
click at [183, 85] on button "Working" at bounding box center [196, 78] width 45 height 13
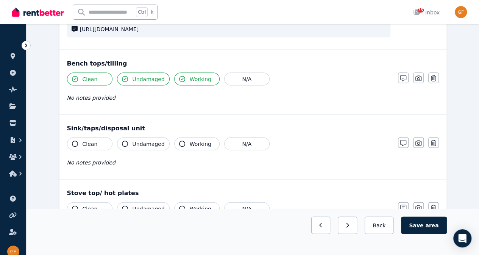
click at [155, 83] on span "Undamaged" at bounding box center [149, 79] width 32 height 8
click at [142, 83] on span "Undamaged" at bounding box center [149, 79] width 32 height 8
click at [402, 81] on icon "button" at bounding box center [404, 78] width 6 height 6
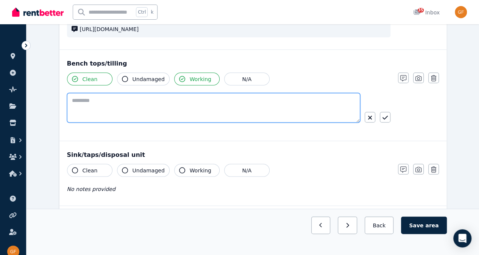
click at [253, 117] on textarea at bounding box center [213, 108] width 293 height 30
paste textarea "**********"
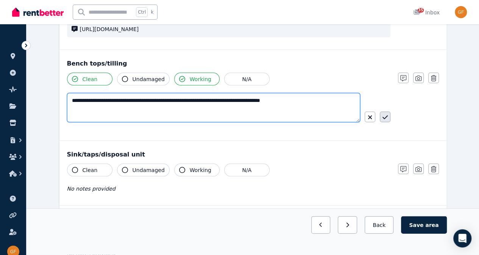
type textarea "**********"
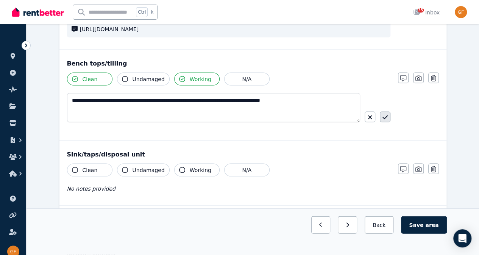
click at [388, 122] on button "button" at bounding box center [385, 116] width 11 height 11
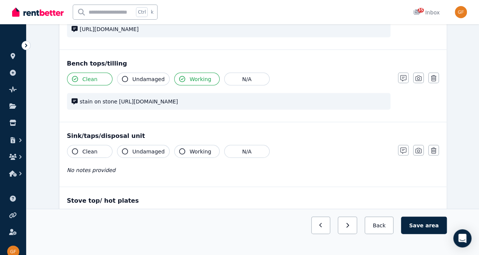
click at [103, 158] on button "Clean" at bounding box center [89, 151] width 45 height 13
click at [184, 158] on button "Working" at bounding box center [196, 151] width 45 height 13
click at [403, 155] on button "button" at bounding box center [403, 150] width 11 height 11
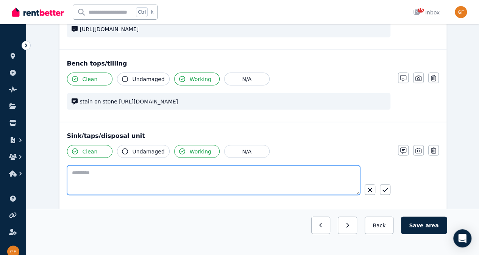
click at [249, 187] on textarea at bounding box center [213, 180] width 293 height 30
click at [72, 186] on textarea "******" at bounding box center [214, 179] width 294 height 29
click at [77, 185] on textarea "******" at bounding box center [214, 179] width 294 height 29
drag, startPoint x: 77, startPoint y: 185, endPoint x: 208, endPoint y: 192, distance: 132.1
click at [208, 192] on textarea "******" at bounding box center [214, 179] width 294 height 29
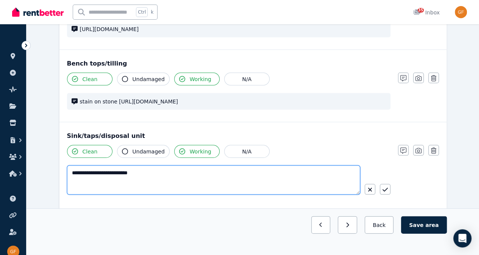
paste textarea "**********"
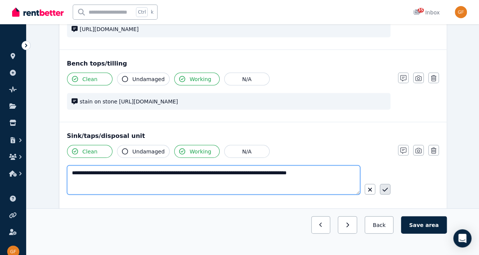
type textarea "**********"
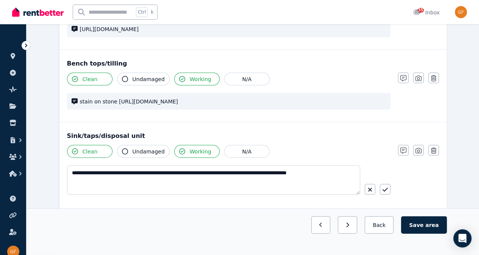
click at [386, 192] on icon "button" at bounding box center [385, 189] width 5 height 6
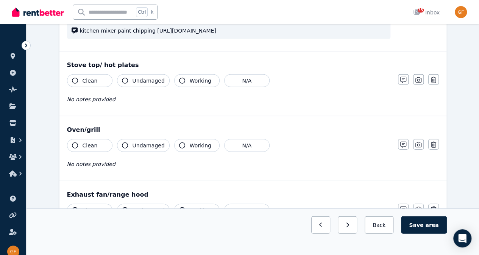
scroll to position [851, 0]
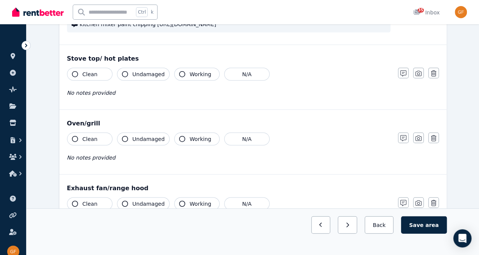
click at [105, 81] on button "Clean" at bounding box center [89, 74] width 45 height 13
click at [130, 81] on button "Undamaged" at bounding box center [143, 74] width 53 height 13
click at [191, 78] on span "Working" at bounding box center [201, 74] width 22 height 8
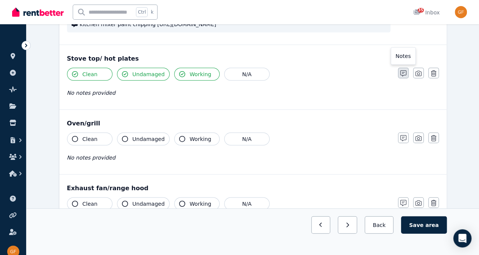
click at [406, 77] on icon "button" at bounding box center [404, 73] width 6 height 6
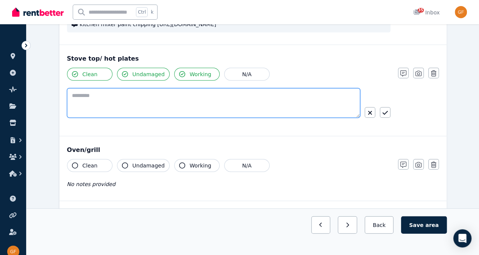
click at [277, 115] on textarea at bounding box center [213, 103] width 293 height 30
click at [74, 105] on textarea "**********" at bounding box center [214, 102] width 294 height 29
click at [271, 114] on textarea "**********" at bounding box center [214, 102] width 294 height 29
paste textarea "**********"
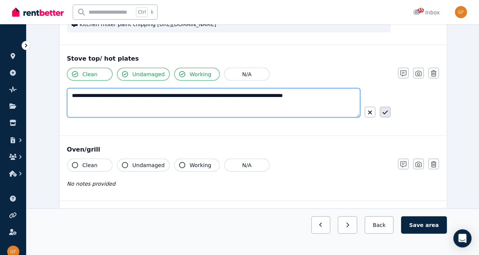
type textarea "**********"
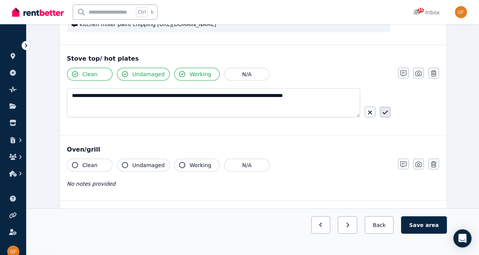
click at [385, 116] on icon "button" at bounding box center [385, 113] width 5 height 6
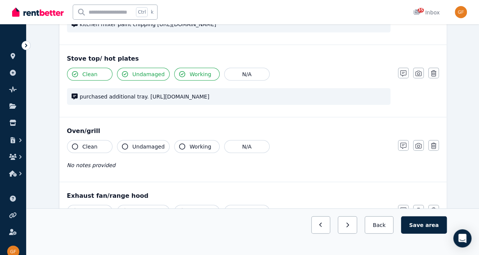
click at [185, 153] on button "Working" at bounding box center [196, 146] width 45 height 13
click at [100, 153] on button "Clean" at bounding box center [89, 146] width 45 height 13
click at [408, 151] on button "button" at bounding box center [403, 145] width 11 height 11
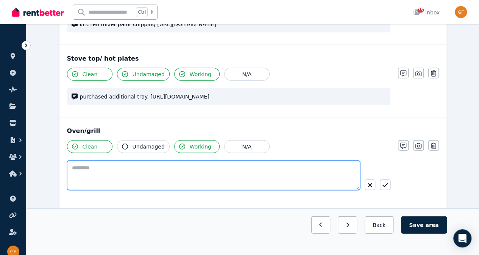
click at [262, 186] on textarea at bounding box center [213, 176] width 293 height 30
click at [108, 180] on textarea "**********" at bounding box center [214, 175] width 294 height 29
click at [108, 177] on textarea "**********" at bounding box center [214, 175] width 294 height 29
click at [307, 185] on textarea "**********" at bounding box center [214, 175] width 294 height 29
paste textarea "**********"
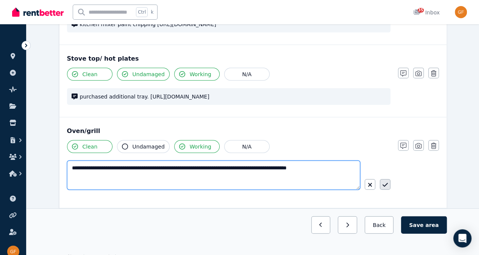
type textarea "**********"
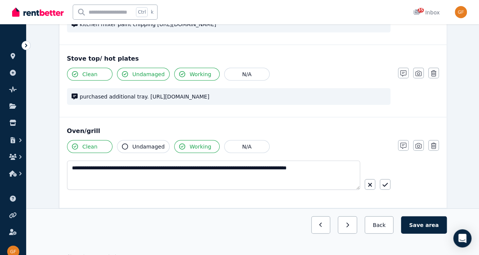
click at [387, 190] on button "button" at bounding box center [385, 184] width 11 height 11
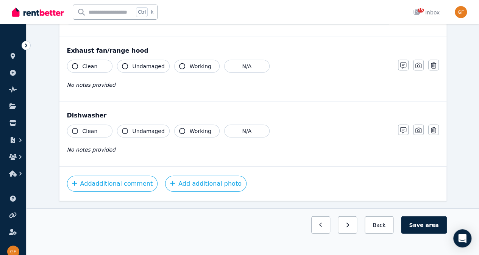
scroll to position [1001, 0]
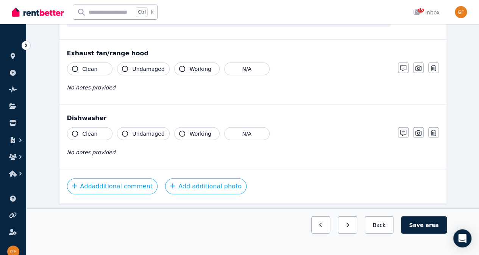
click at [92, 72] on button "Clean" at bounding box center [89, 69] width 45 height 13
click at [132, 75] on button "Undamaged" at bounding box center [143, 69] width 53 height 13
click at [194, 74] on button "Working" at bounding box center [196, 69] width 45 height 13
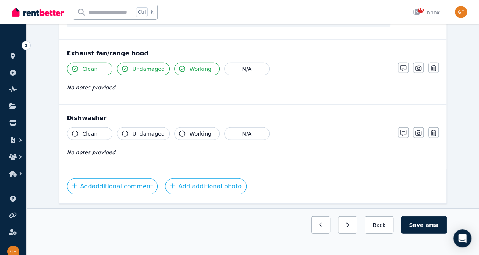
click at [97, 140] on button "Clean" at bounding box center [89, 133] width 45 height 13
click at [147, 138] on span "Undamaged" at bounding box center [149, 134] width 32 height 8
click at [190, 138] on span "Working" at bounding box center [201, 134] width 22 height 8
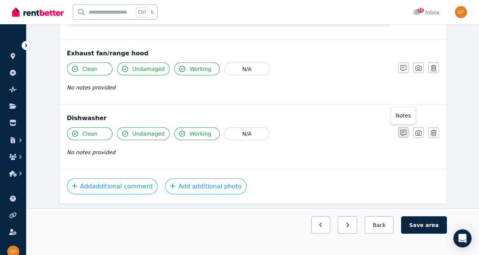
click at [401, 136] on icon "button" at bounding box center [404, 133] width 6 height 6
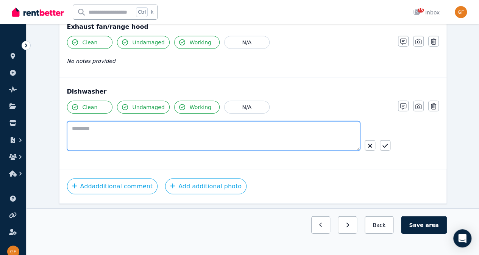
click at [289, 150] on textarea at bounding box center [213, 136] width 293 height 30
paste textarea "**********"
type textarea "**********"
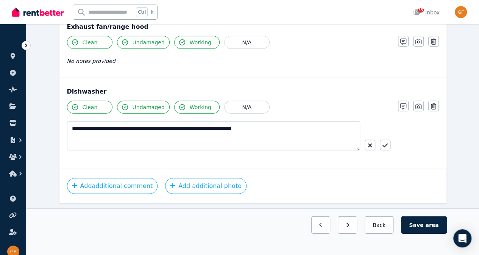
click at [391, 155] on div "**********" at bounding box center [253, 132] width 372 height 63
click at [383, 149] on icon "button" at bounding box center [385, 145] width 5 height 6
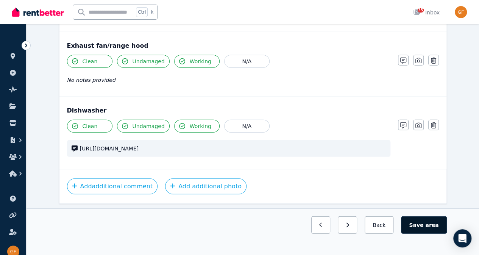
click at [428, 234] on button "Save area" at bounding box center [423, 224] width 45 height 17
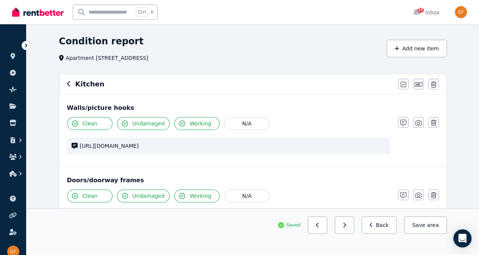
scroll to position [0, 0]
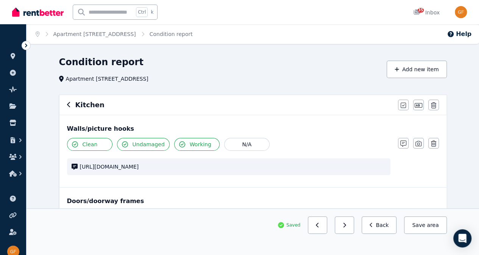
click at [67, 104] on icon "button" at bounding box center [69, 105] width 4 height 6
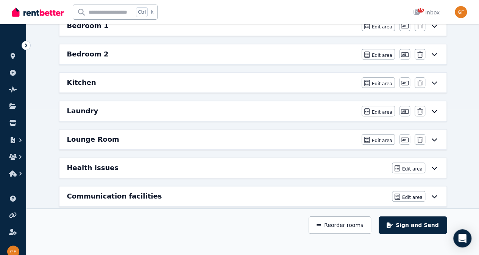
scroll to position [146, 0]
click at [90, 107] on h6 "Laundry" at bounding box center [82, 110] width 31 height 11
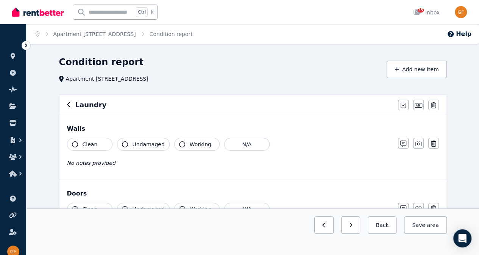
click at [88, 146] on span "Clean" at bounding box center [90, 145] width 15 height 8
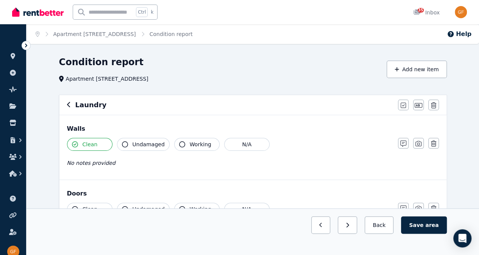
drag, startPoint x: 139, startPoint y: 143, endPoint x: 151, endPoint y: 143, distance: 12.1
click at [139, 143] on span "Undamaged" at bounding box center [149, 145] width 32 height 8
click at [205, 144] on span "Working" at bounding box center [201, 145] width 22 height 8
click at [99, 211] on button "Clean" at bounding box center [89, 209] width 45 height 13
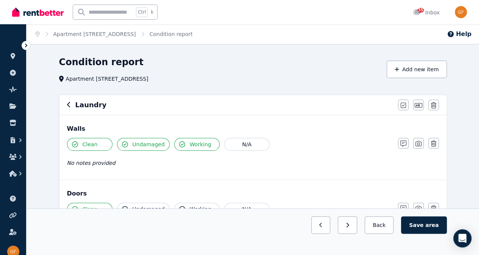
drag, startPoint x: 139, startPoint y: 210, endPoint x: 152, endPoint y: 209, distance: 13.7
click at [140, 210] on span "Undamaged" at bounding box center [149, 209] width 32 height 8
click at [199, 211] on span "Working" at bounding box center [201, 209] width 22 height 8
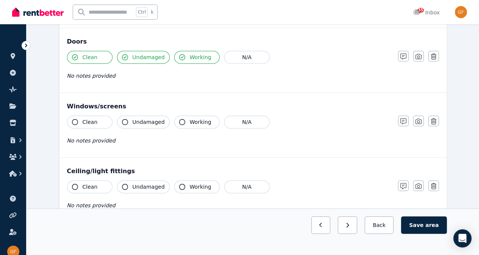
scroll to position [155, 0]
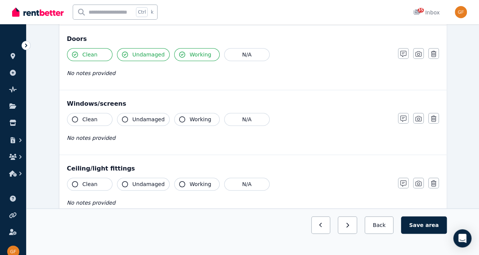
drag, startPoint x: 99, startPoint y: 114, endPoint x: 122, endPoint y: 116, distance: 22.5
click at [99, 114] on button "Clean" at bounding box center [89, 119] width 45 height 13
click at [141, 120] on span "Undamaged" at bounding box center [149, 120] width 32 height 8
click at [196, 122] on button "Working" at bounding box center [196, 119] width 45 height 13
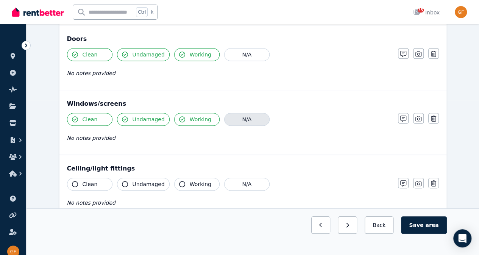
click at [224, 122] on button "N/A" at bounding box center [246, 119] width 45 height 13
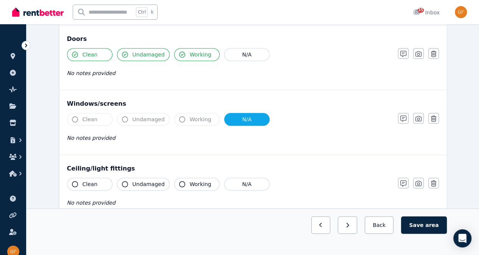
click at [202, 119] on span "Working" at bounding box center [201, 120] width 22 height 8
click at [105, 186] on button "Clean" at bounding box center [89, 184] width 45 height 13
click at [126, 184] on icon "button" at bounding box center [125, 184] width 6 height 6
click at [169, 182] on div "Clean Undamaged Working N/A" at bounding box center [229, 184] width 324 height 13
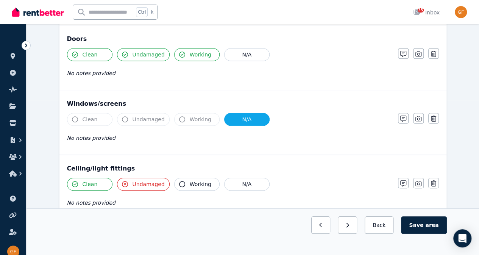
click at [152, 181] on span "Undamaged" at bounding box center [149, 184] width 32 height 8
click at [190, 180] on span "Working" at bounding box center [201, 184] width 22 height 8
click at [178, 187] on button "Working" at bounding box center [196, 184] width 45 height 13
click at [117, 205] on div "No notes provided" at bounding box center [229, 202] width 324 height 9
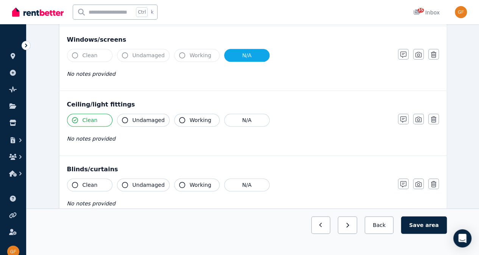
scroll to position [221, 0]
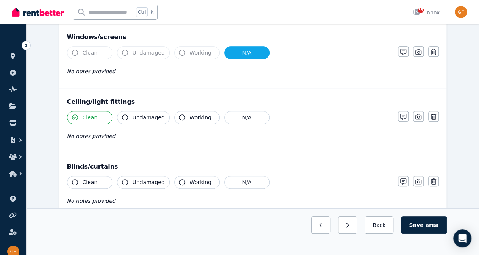
click at [114, 146] on div "Ceiling/light fittings Clean Undamaged Working N/A No notes provided Notes Phot…" at bounding box center [252, 120] width 387 height 64
click at [402, 119] on button "button" at bounding box center [403, 116] width 11 height 11
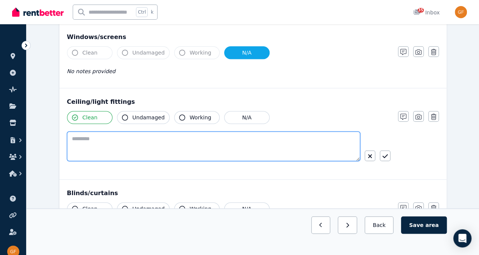
click at [259, 141] on textarea at bounding box center [213, 146] width 293 height 30
click at [89, 135] on textarea "**********" at bounding box center [214, 145] width 294 height 29
type textarea "**********"
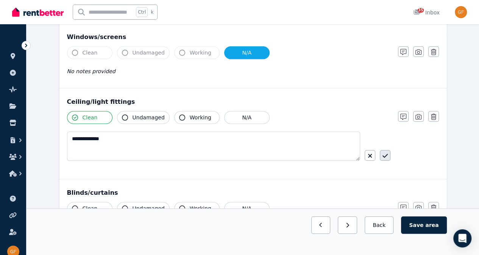
click at [383, 156] on icon "button" at bounding box center [385, 156] width 5 height 6
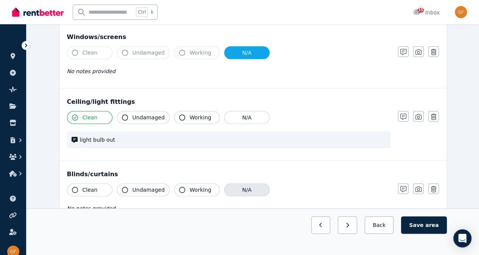
click at [240, 188] on button "N/A" at bounding box center [246, 189] width 45 height 13
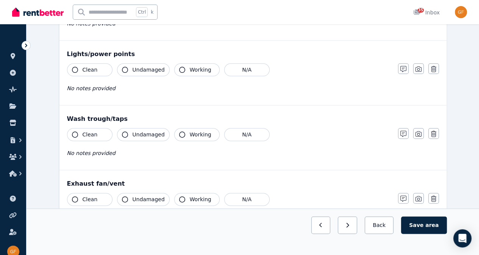
scroll to position [411, 0]
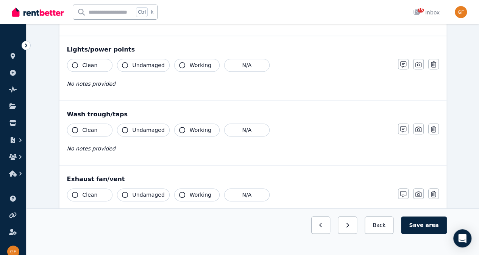
click at [95, 65] on button "Clean" at bounding box center [89, 65] width 45 height 13
click at [141, 61] on span "Undamaged" at bounding box center [149, 65] width 32 height 8
click at [182, 67] on button "Working" at bounding box center [196, 65] width 45 height 13
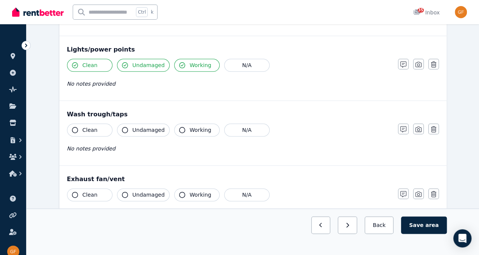
click at [141, 63] on span "Undamaged" at bounding box center [149, 65] width 32 height 8
click at [101, 62] on button "Clean" at bounding box center [89, 65] width 45 height 13
click at [122, 62] on button "Undamaged" at bounding box center [143, 65] width 53 height 13
click at [88, 129] on span "Clean" at bounding box center [90, 130] width 15 height 8
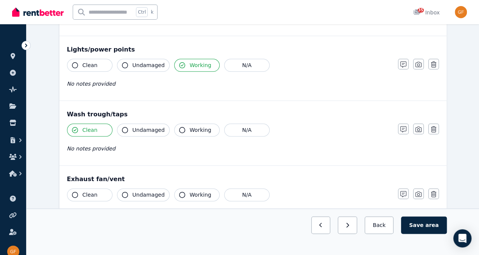
click at [133, 128] on span "Undamaged" at bounding box center [149, 130] width 32 height 8
click at [202, 124] on button "Working" at bounding box center [196, 130] width 45 height 13
click at [96, 188] on button "Clean" at bounding box center [89, 194] width 45 height 13
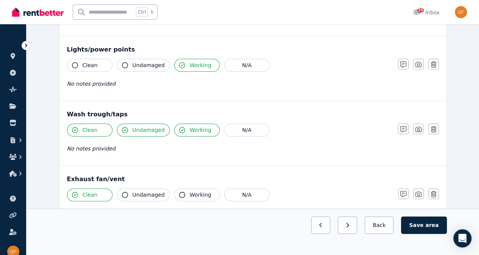
click at [144, 193] on span "Undamaged" at bounding box center [149, 195] width 32 height 8
click at [191, 191] on span "Working" at bounding box center [201, 195] width 22 height 8
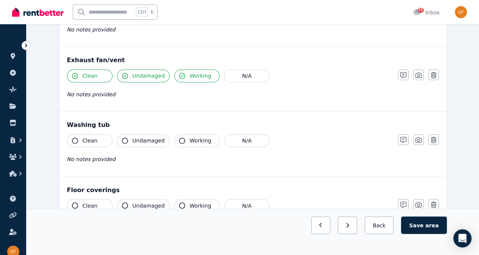
scroll to position [535, 0]
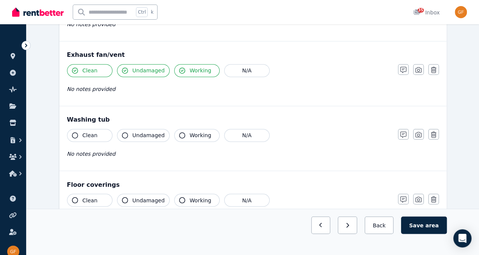
click at [103, 130] on button "Clean" at bounding box center [89, 135] width 45 height 13
drag, startPoint x: 138, startPoint y: 130, endPoint x: 151, endPoint y: 131, distance: 13.3
click at [138, 131] on span "Undamaged" at bounding box center [149, 135] width 32 height 8
click at [200, 133] on span "Working" at bounding box center [201, 135] width 22 height 8
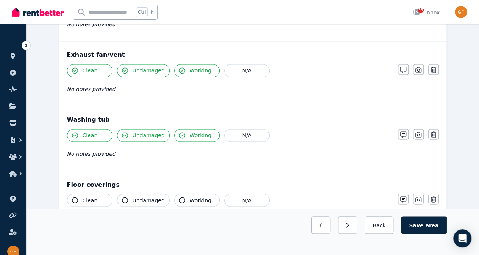
click at [108, 194] on button "Clean" at bounding box center [89, 200] width 45 height 13
click at [138, 196] on span "Undamaged" at bounding box center [149, 200] width 32 height 8
click at [199, 196] on span "Working" at bounding box center [201, 200] width 22 height 8
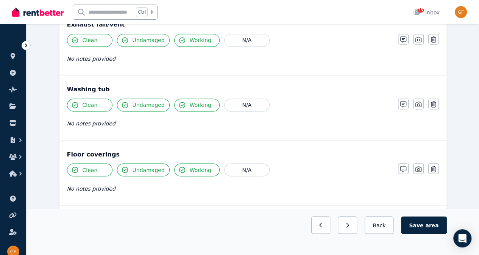
scroll to position [606, 0]
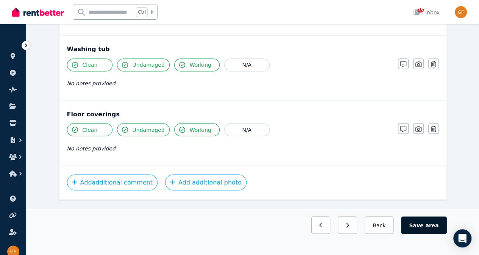
click at [428, 234] on button "Save area" at bounding box center [423, 224] width 45 height 17
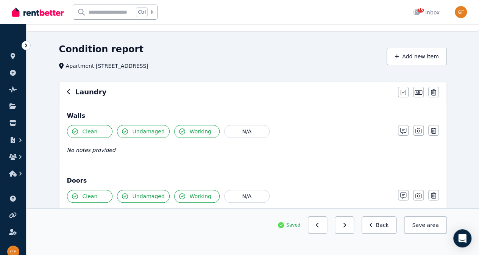
scroll to position [0, 0]
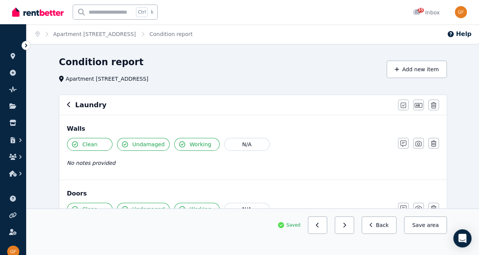
click at [66, 105] on div "Laundry Mark all items as good Edit name Delete" at bounding box center [252, 105] width 387 height 20
click at [69, 106] on icon "button" at bounding box center [69, 105] width 4 height 6
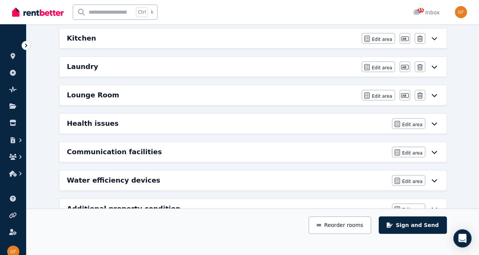
scroll to position [196, 0]
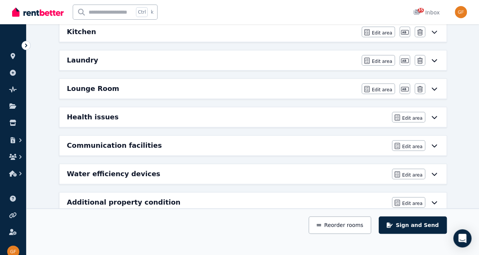
click at [118, 141] on h6 "Communication facilities" at bounding box center [114, 145] width 95 height 11
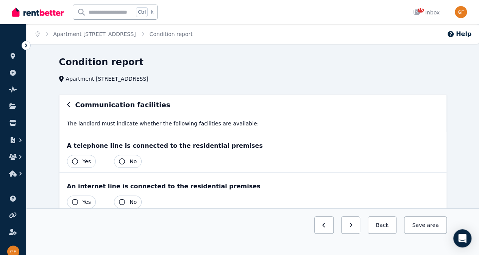
scroll to position [17, 0]
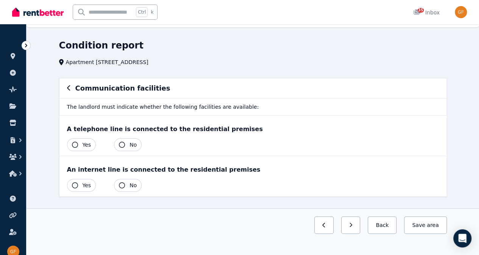
click at [70, 140] on button "Yes" at bounding box center [81, 144] width 29 height 13
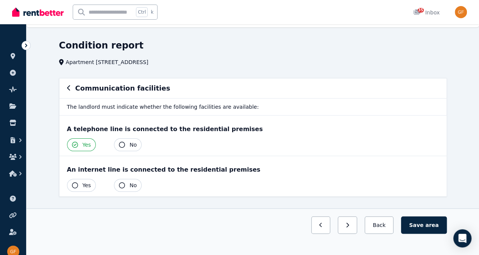
click at [72, 184] on icon "button" at bounding box center [75, 185] width 6 height 6
click at [430, 229] on span "area" at bounding box center [432, 225] width 13 height 8
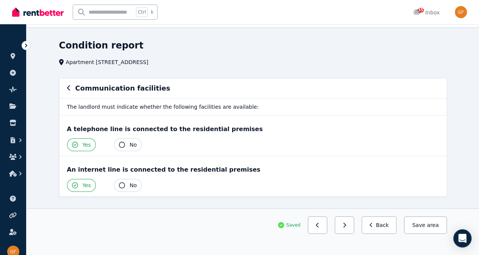
click at [70, 90] on div "Communication facilities" at bounding box center [253, 88] width 372 height 11
click at [67, 88] on icon "button" at bounding box center [68, 87] width 3 height 5
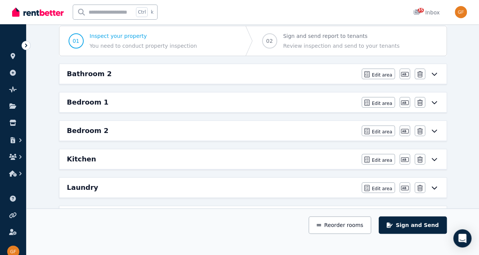
scroll to position [50, 0]
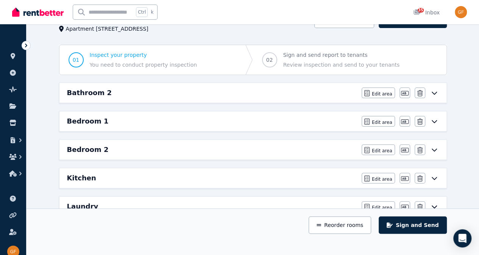
click at [94, 149] on h6 "Bedroom 2" at bounding box center [88, 149] width 42 height 11
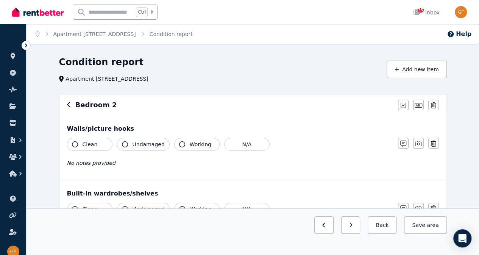
drag, startPoint x: 96, startPoint y: 147, endPoint x: 114, endPoint y: 147, distance: 18.2
click at [96, 147] on button "Clean" at bounding box center [89, 144] width 45 height 13
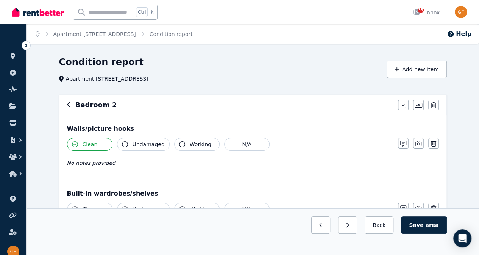
click at [135, 147] on span "Undamaged" at bounding box center [149, 145] width 32 height 8
click at [197, 147] on span "Working" at bounding box center [201, 145] width 22 height 8
click at [91, 212] on button "Clean" at bounding box center [89, 209] width 45 height 13
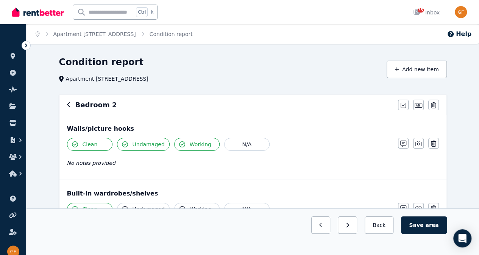
click at [147, 205] on span "Undamaged" at bounding box center [149, 209] width 32 height 8
click at [189, 212] on button "Working" at bounding box center [196, 209] width 45 height 13
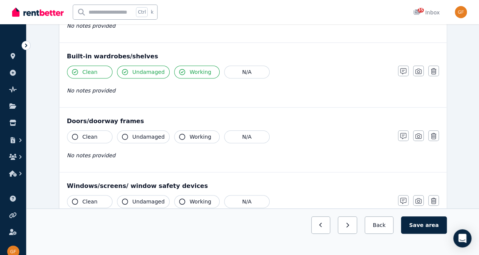
scroll to position [146, 0]
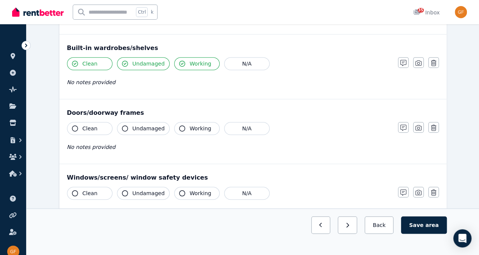
click at [99, 128] on button "Clean" at bounding box center [89, 128] width 45 height 13
click at [133, 127] on span "Undamaged" at bounding box center [149, 129] width 32 height 8
click at [194, 126] on span "Working" at bounding box center [201, 129] width 22 height 8
click at [100, 196] on button "Clean" at bounding box center [89, 193] width 45 height 13
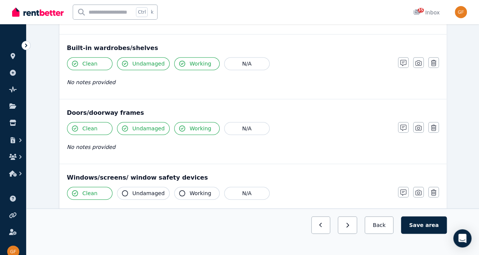
click at [158, 199] on div "Clean Undamaged Working N/A No notes provided" at bounding box center [229, 205] width 324 height 37
drag, startPoint x: 153, startPoint y: 193, endPoint x: 162, endPoint y: 193, distance: 9.1
click at [157, 193] on span "Undamaged" at bounding box center [149, 193] width 32 height 8
click at [198, 194] on span "Working" at bounding box center [201, 193] width 22 height 8
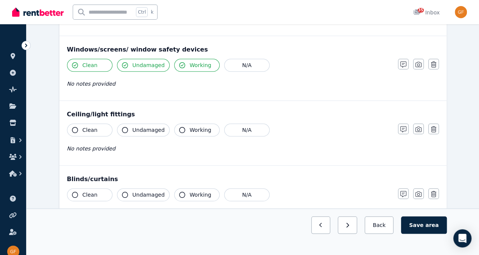
scroll to position [279, 0]
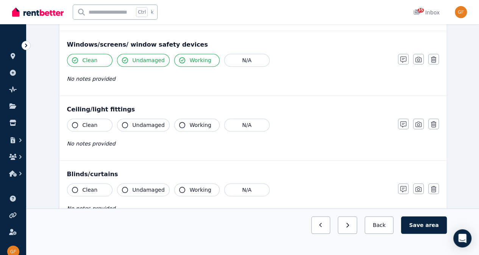
drag, startPoint x: 93, startPoint y: 126, endPoint x: 119, endPoint y: 124, distance: 26.2
click at [94, 125] on span "Clean" at bounding box center [90, 125] width 15 height 8
drag, startPoint x: 141, startPoint y: 125, endPoint x: 148, endPoint y: 125, distance: 6.5
click at [142, 125] on span "Undamaged" at bounding box center [149, 125] width 32 height 8
click at [183, 127] on button "Working" at bounding box center [196, 125] width 45 height 13
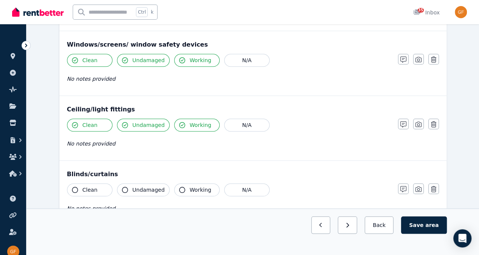
drag, startPoint x: 103, startPoint y: 186, endPoint x: 141, endPoint y: 186, distance: 37.9
click at [104, 186] on button "Clean" at bounding box center [89, 189] width 45 height 13
drag, startPoint x: 156, startPoint y: 188, endPoint x: 163, endPoint y: 189, distance: 6.5
click at [158, 188] on span "Undamaged" at bounding box center [149, 190] width 32 height 8
click at [192, 191] on button "Working" at bounding box center [196, 189] width 45 height 13
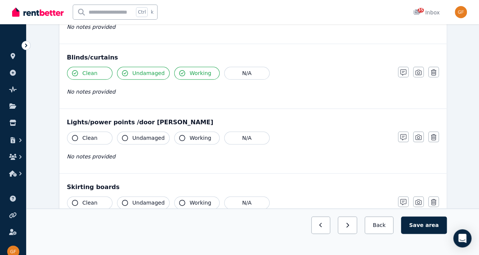
scroll to position [397, 0]
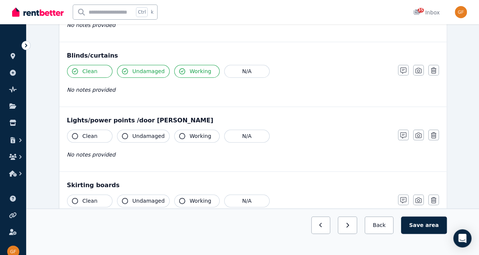
drag, startPoint x: 98, startPoint y: 133, endPoint x: 103, endPoint y: 135, distance: 5.5
click at [97, 133] on button "Clean" at bounding box center [89, 136] width 45 height 13
click at [148, 133] on span "Undamaged" at bounding box center [149, 136] width 32 height 8
click at [194, 133] on span "Working" at bounding box center [201, 136] width 22 height 8
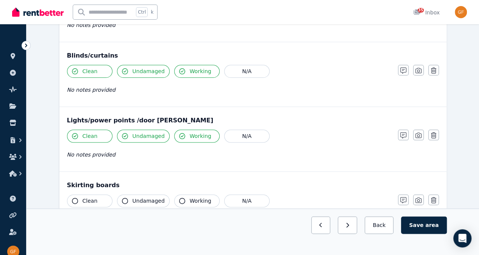
click at [88, 202] on button "Clean" at bounding box center [89, 200] width 45 height 13
click at [137, 202] on button "Undamaged" at bounding box center [143, 200] width 53 height 13
click at [198, 202] on button "Working" at bounding box center [196, 200] width 45 height 13
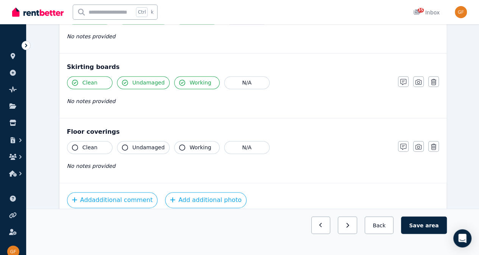
scroll to position [534, 0]
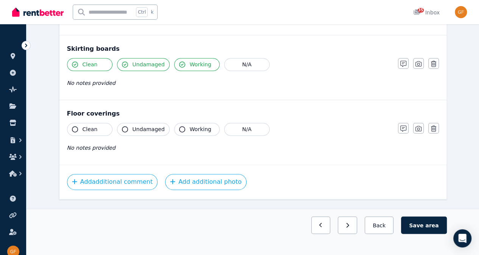
click at [105, 123] on button "Clean" at bounding box center [89, 129] width 45 height 13
click at [112, 124] on div "Clean Undamaged Working N/A" at bounding box center [229, 129] width 324 height 13
click at [99, 125] on button "Clean" at bounding box center [89, 129] width 45 height 13
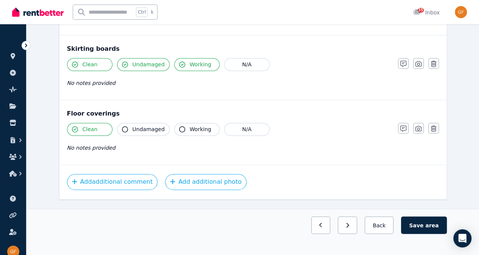
click at [102, 146] on span "No notes provided" at bounding box center [91, 148] width 49 height 6
click at [124, 149] on div "Clean Undamaged Working N/A No notes provided" at bounding box center [229, 141] width 324 height 37
click at [405, 127] on icon "button" at bounding box center [404, 128] width 6 height 6
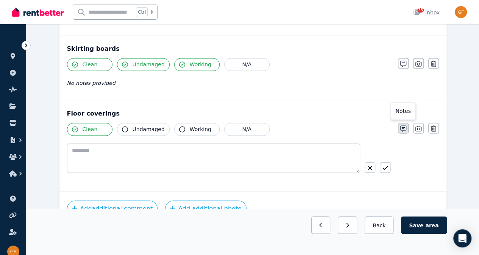
scroll to position [560, 0]
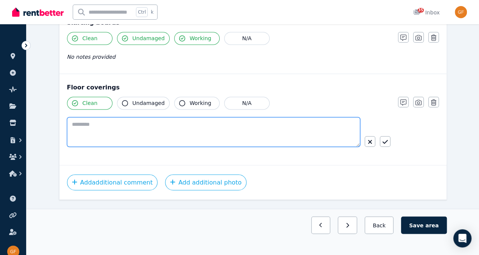
click at [233, 131] on textarea at bounding box center [213, 132] width 293 height 30
type textarea "**********"
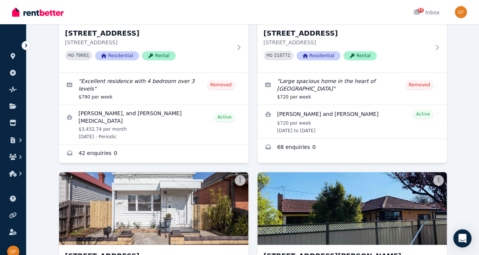
scroll to position [331, 0]
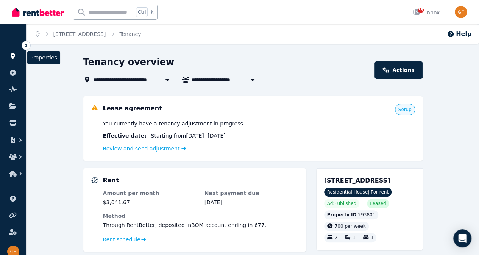
click at [17, 56] on link at bounding box center [13, 56] width 14 height 12
